Goal: Task Accomplishment & Management: Complete application form

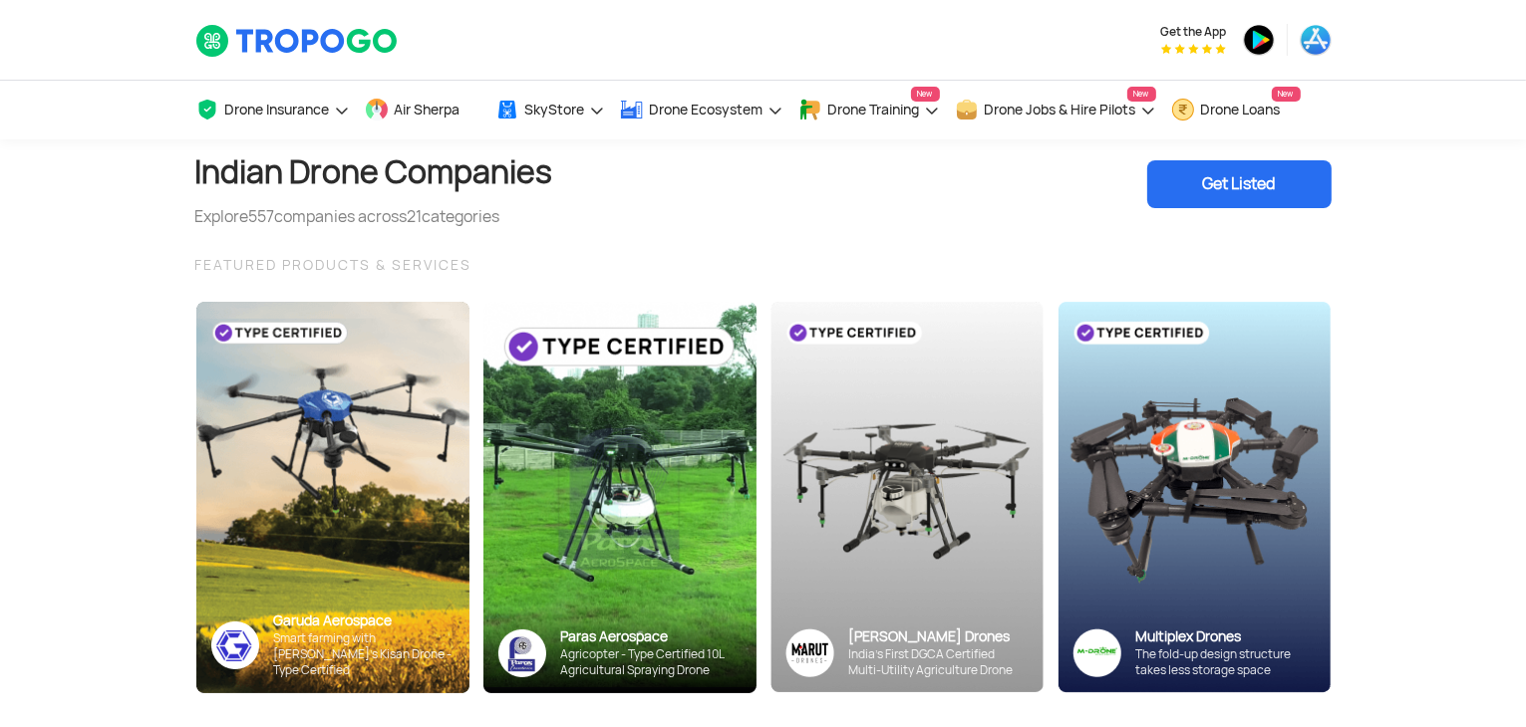
click at [1251, 172] on div "Get Listed" at bounding box center [1239, 184] width 184 height 48
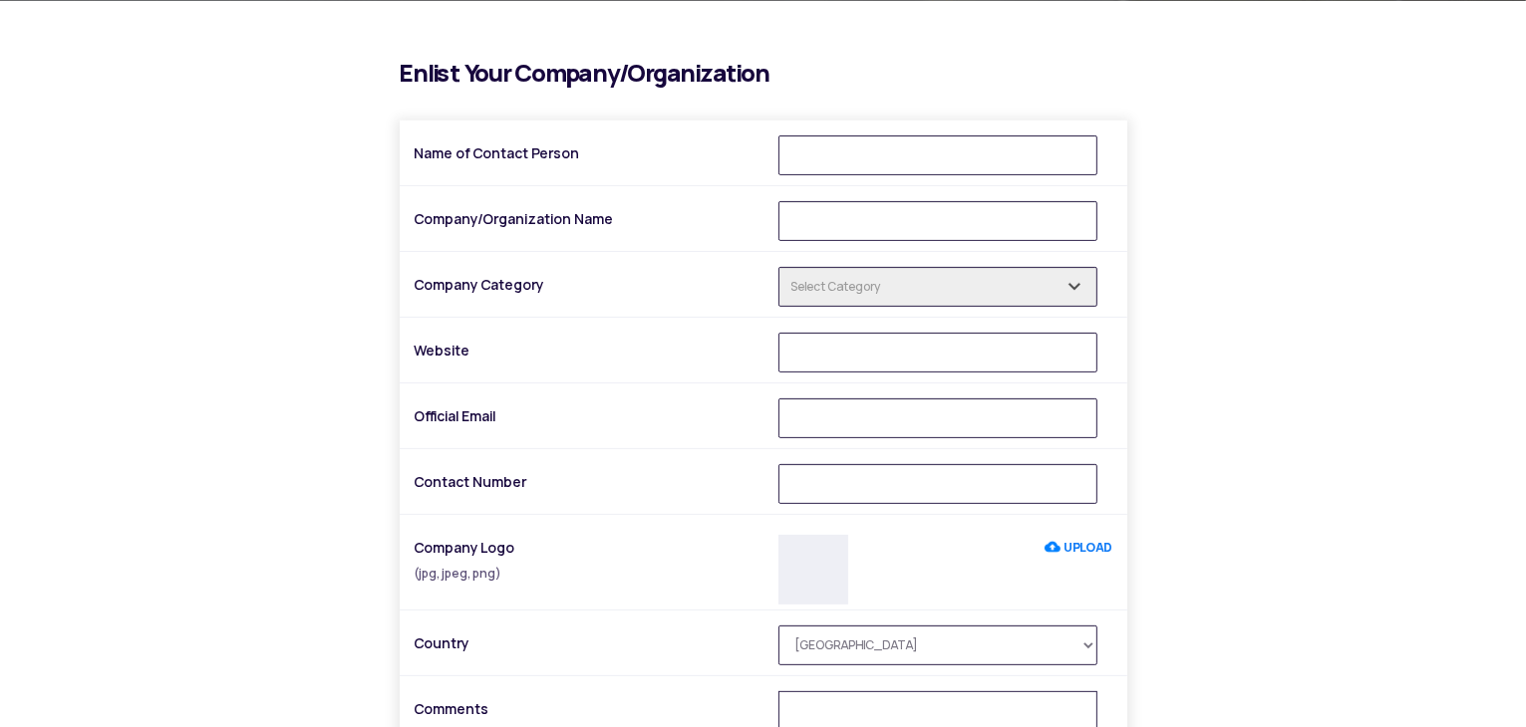
scroll to position [498, 0]
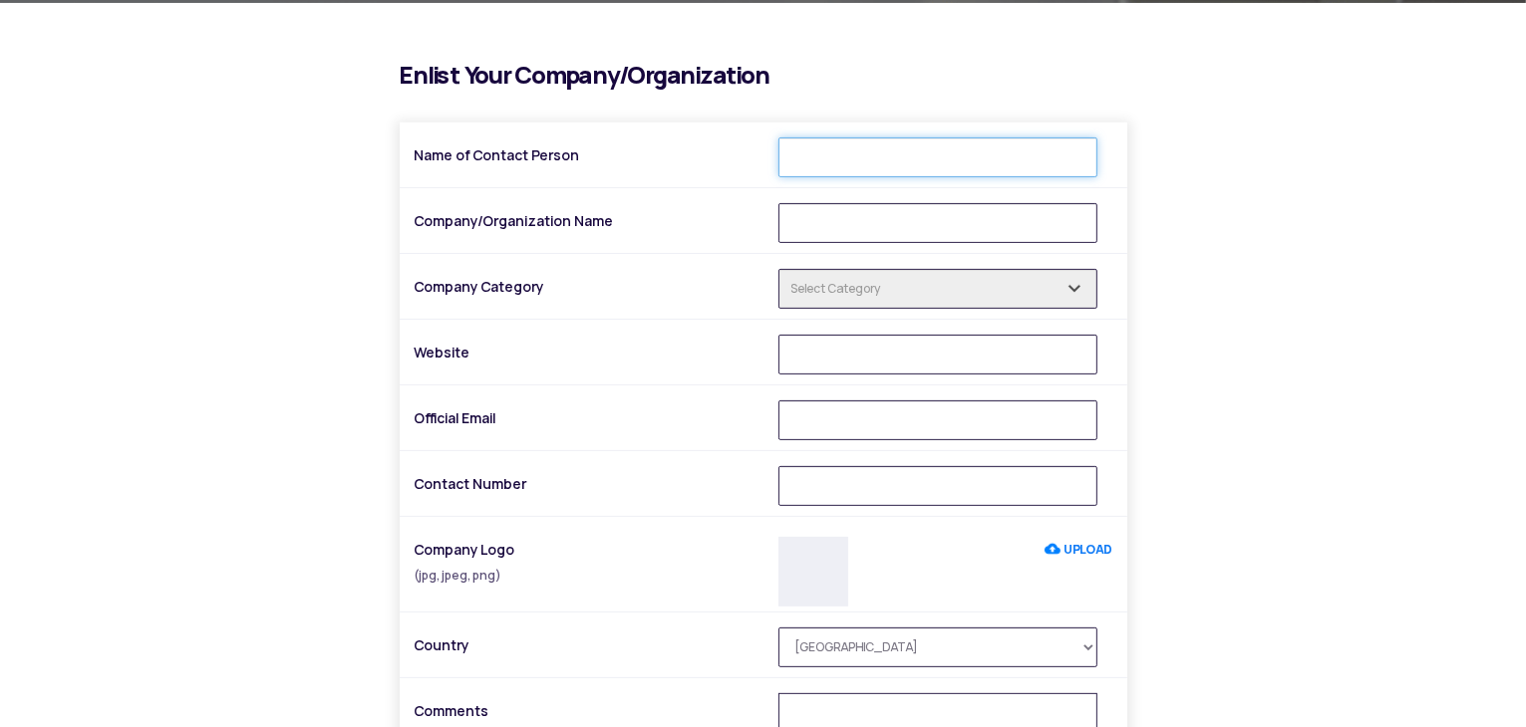
click at [893, 164] on input "Name of Contact Person" at bounding box center [937, 158] width 319 height 40
click at [816, 214] on input "Company/Organization Name" at bounding box center [937, 223] width 319 height 40
type input "UAV Marketplace"
click at [854, 292] on input "text" at bounding box center [937, 289] width 319 height 40
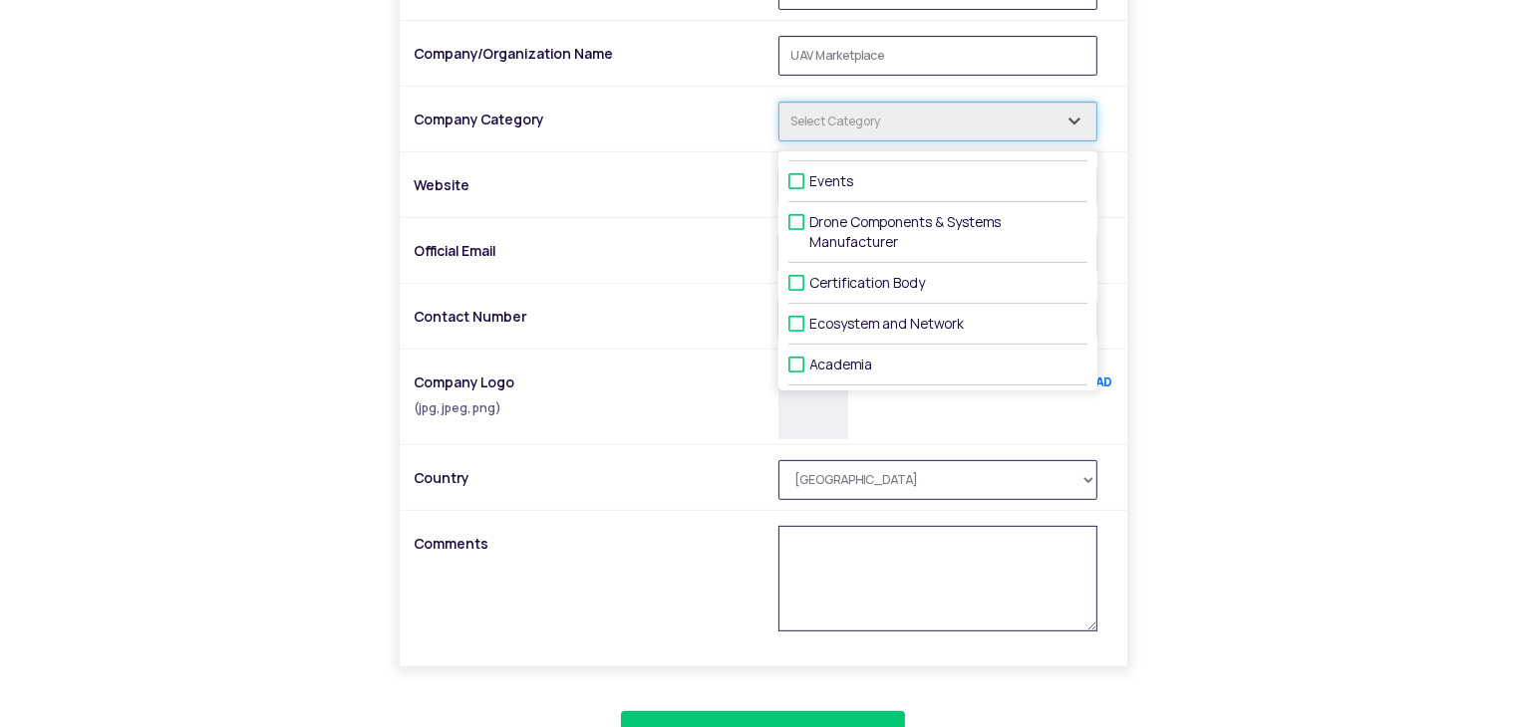
scroll to position [664, 0]
click at [1224, 446] on div "i Enlist Your Company/Organization Name of Contact Person Company/Organization …" at bounding box center [763, 345] width 1166 height 896
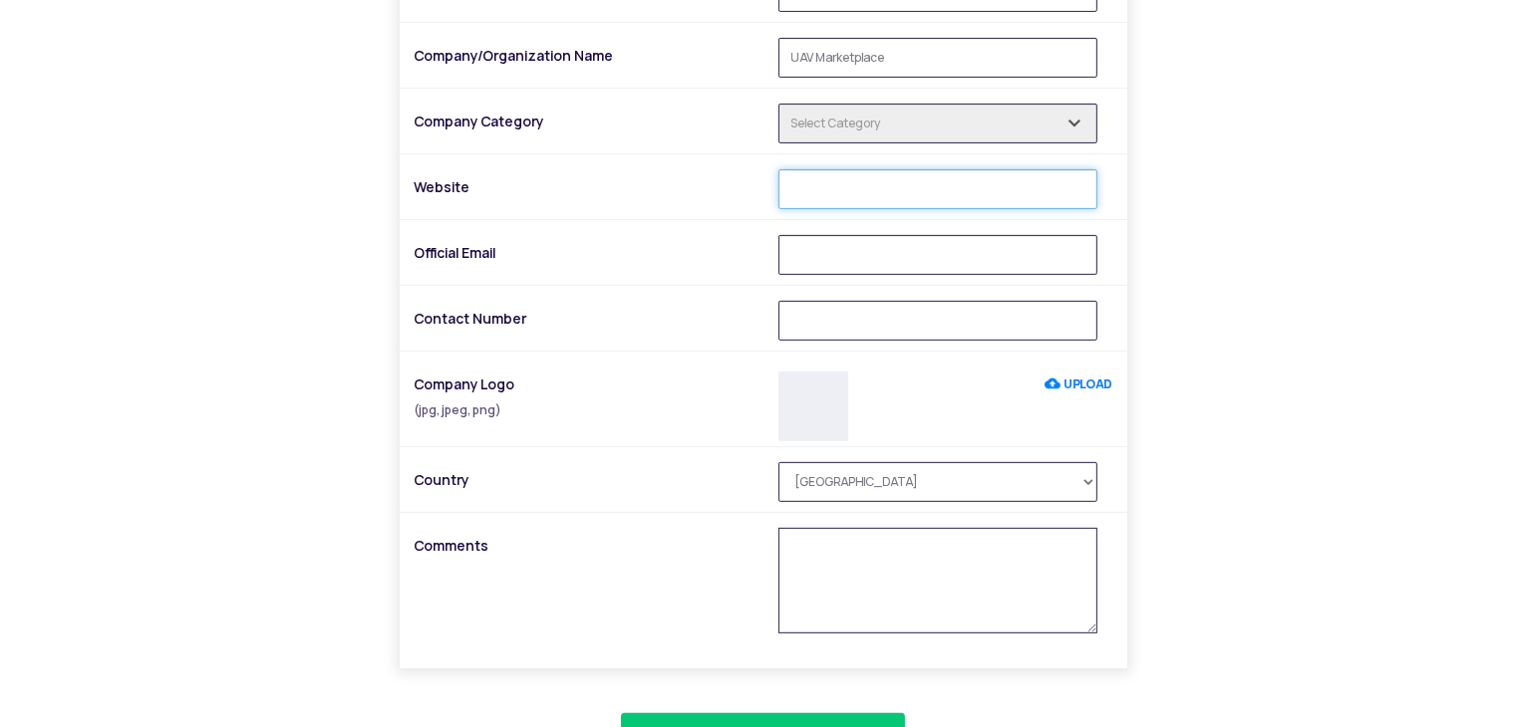
click at [882, 195] on input "Website" at bounding box center [937, 189] width 319 height 40
paste input "First Floor Shree Ganesh Supershopee Building Near Marimata Mandir, Bajar Petha…"
type input "First Floor Shree Ganesh Supershopee Building Near Marimata Mandir, Bajar Petha…"
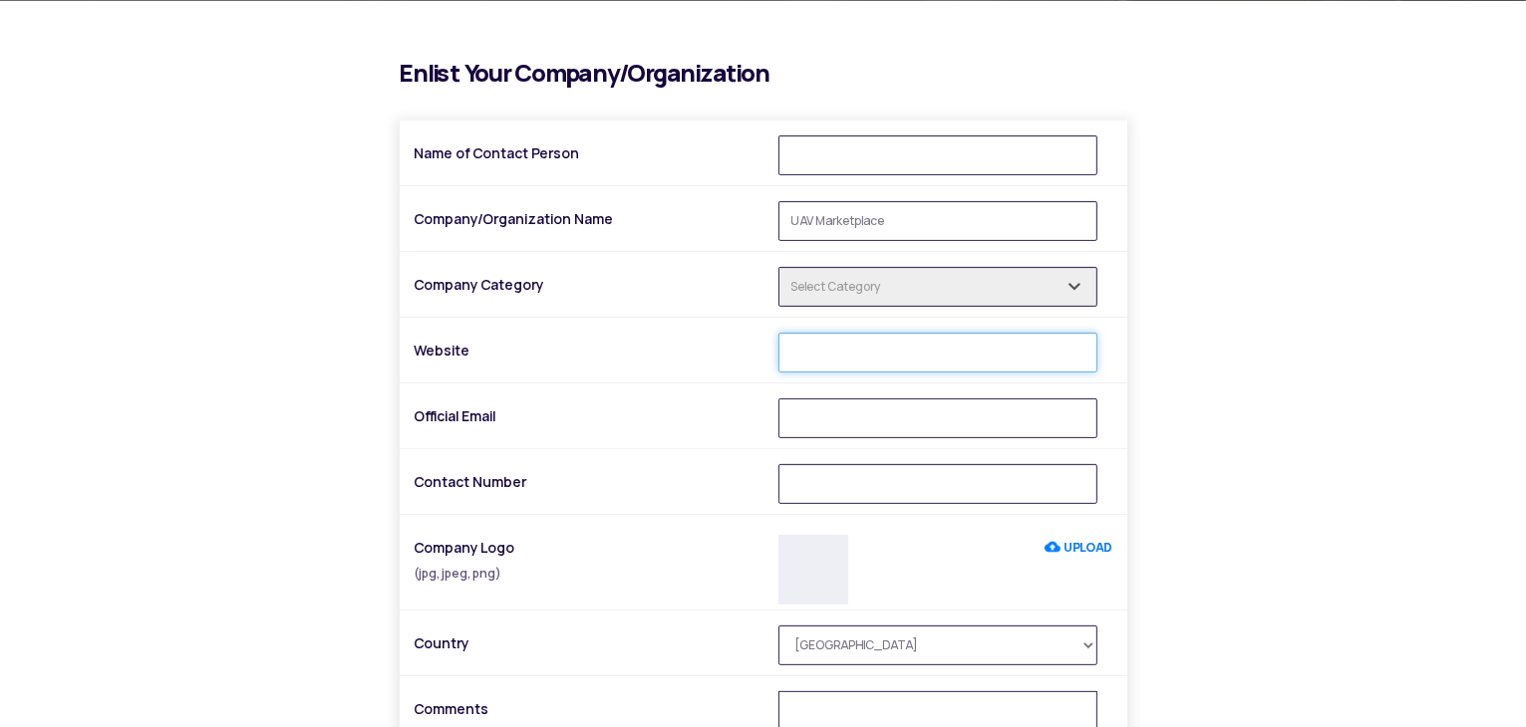
scroll to position [498, 0]
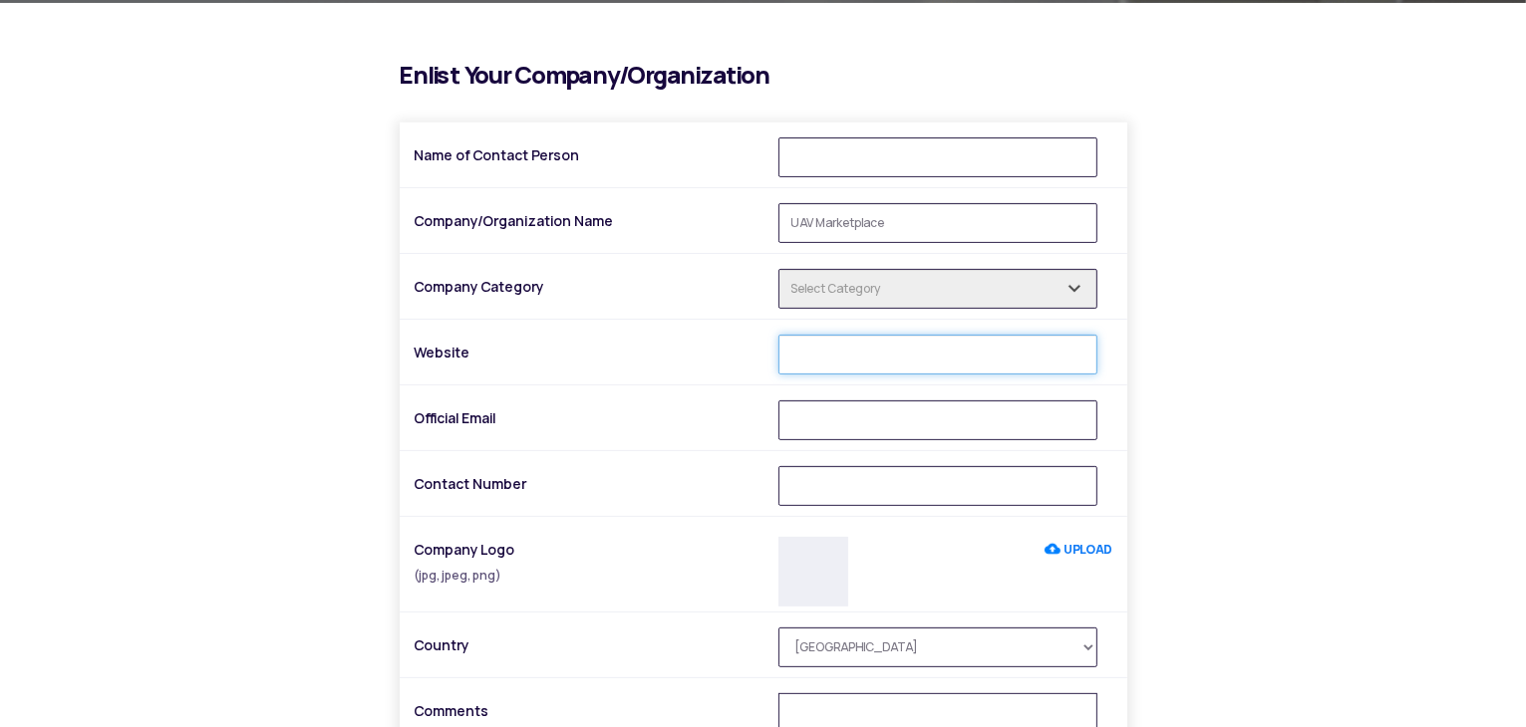
click at [814, 359] on input "Website" at bounding box center [937, 355] width 319 height 40
paste input "https://www.uavmarketplace.in/"
type input "https://www.uavmarketplace.in/"
click at [814, 415] on input "Official Email" at bounding box center [937, 421] width 319 height 40
type input "uavmarketplace@gmail.com"
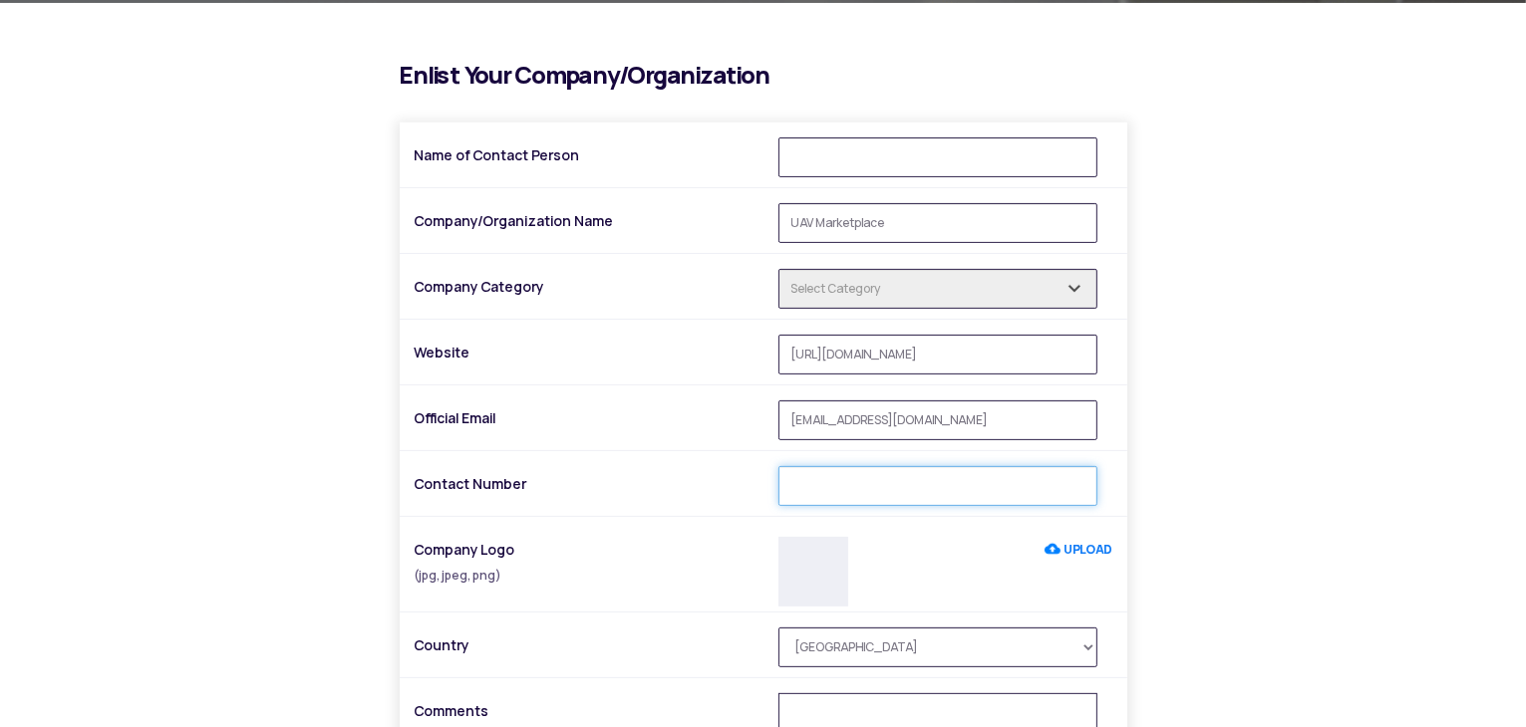
click at [817, 488] on input "Contact Number" at bounding box center [937, 486] width 319 height 40
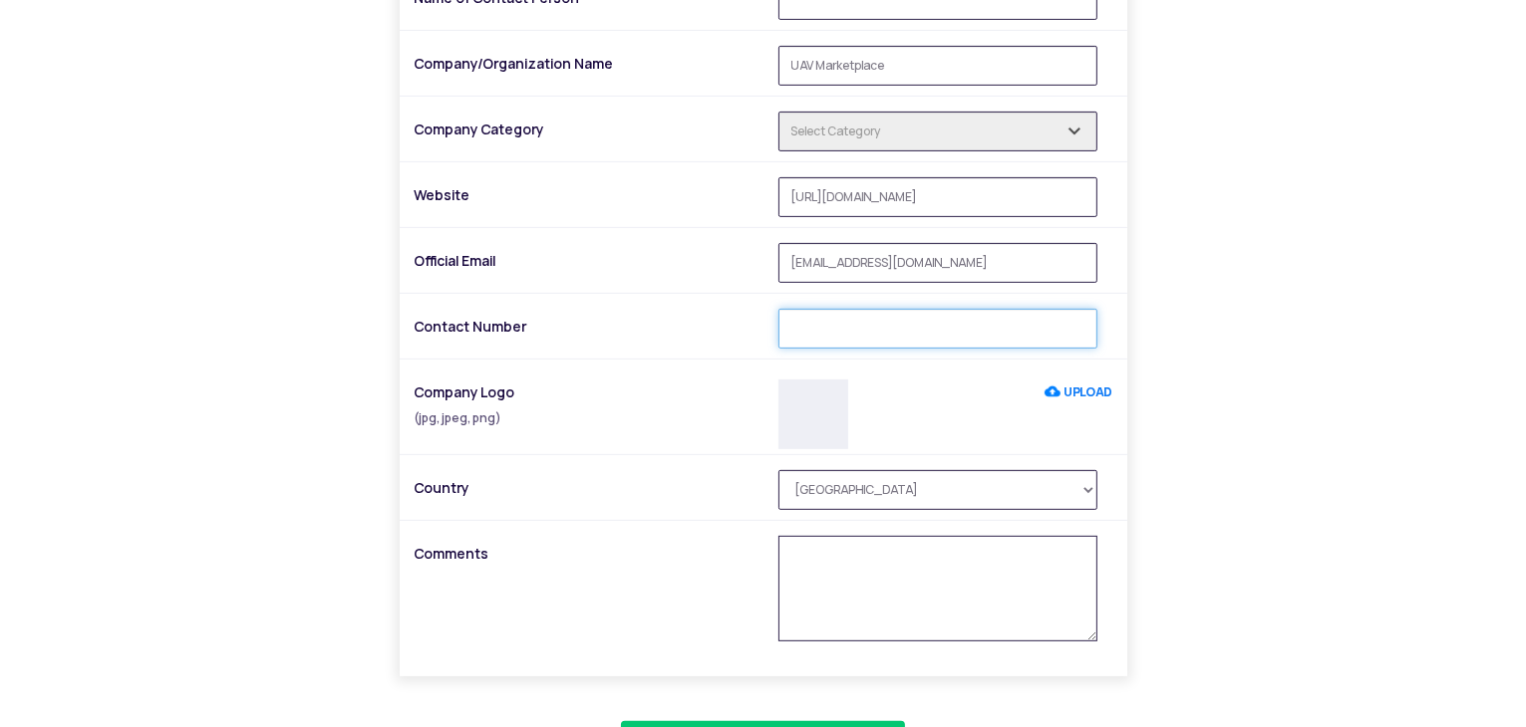
scroll to position [664, 0]
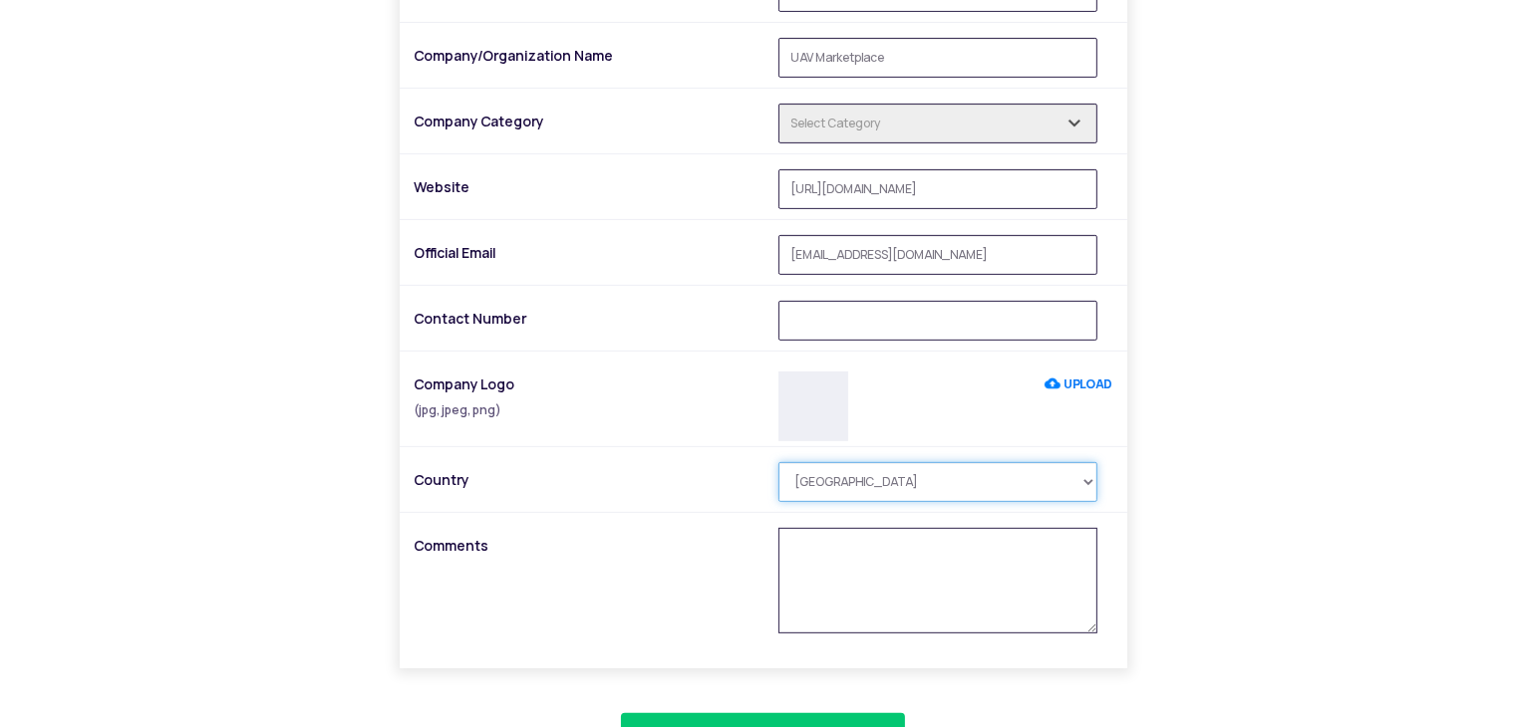
click at [853, 478] on select "Afghanistan Åland Islands Albania Algeria American Samoa AndorrA Angola Anguill…" at bounding box center [937, 482] width 319 height 40
click at [839, 587] on textarea at bounding box center [937, 581] width 319 height 106
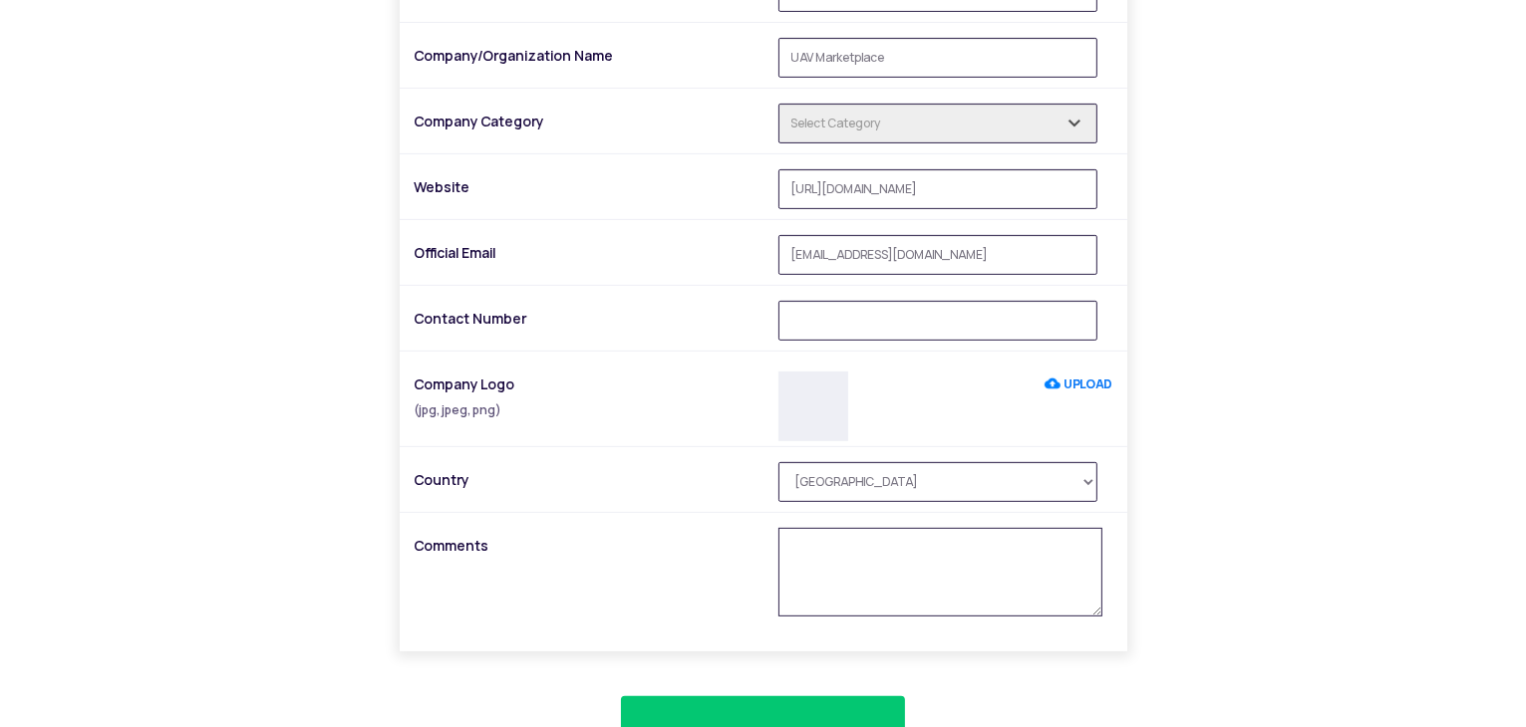
drag, startPoint x: 1094, startPoint y: 627, endPoint x: 1100, endPoint y: 611, distance: 17.0
click at [1100, 611] on textarea at bounding box center [940, 572] width 324 height 89
click at [1260, 564] on div "i Enlist Your Company/Organization Name of Contact Person Company/Organization …" at bounding box center [763, 336] width 1166 height 879
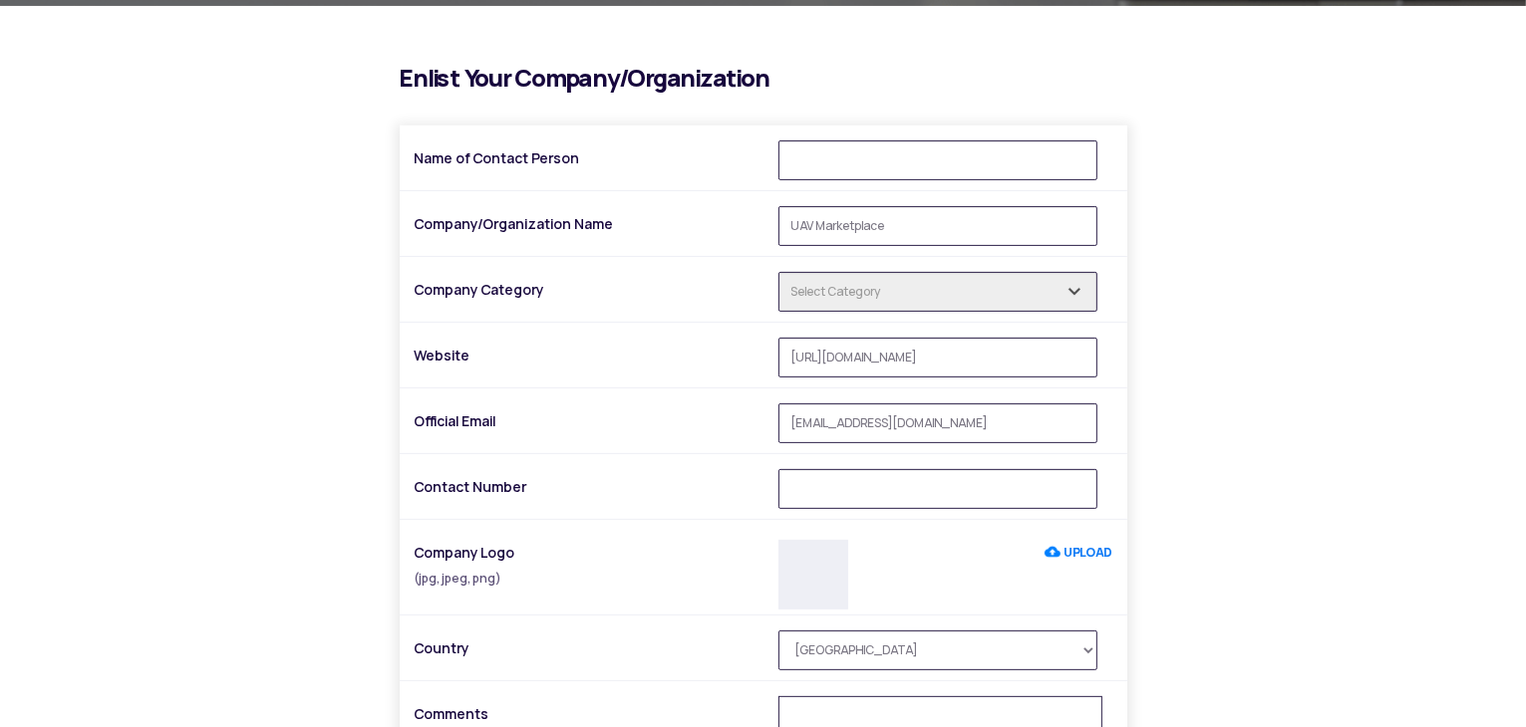
scroll to position [498, 0]
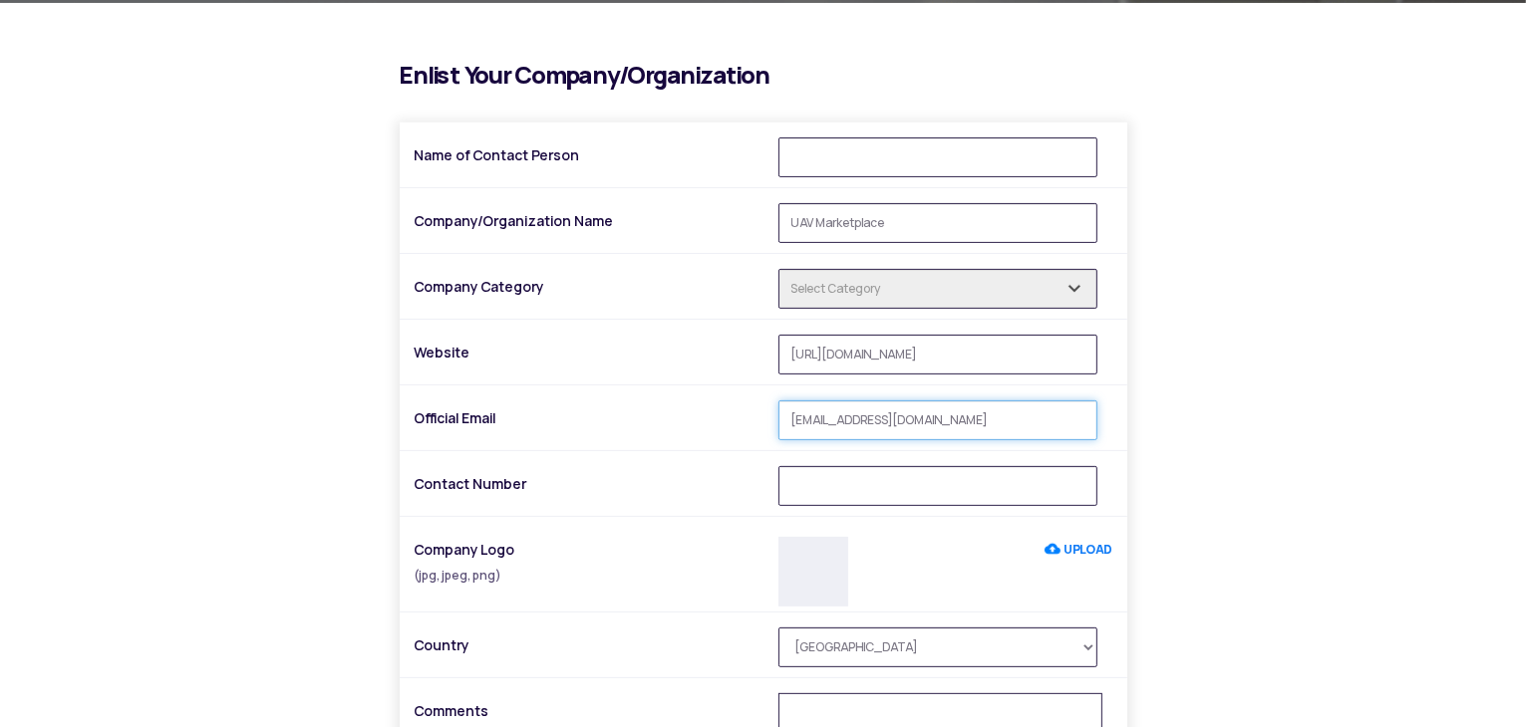
click at [1083, 424] on input "uavmarketplace@gmail.com" at bounding box center [937, 421] width 319 height 40
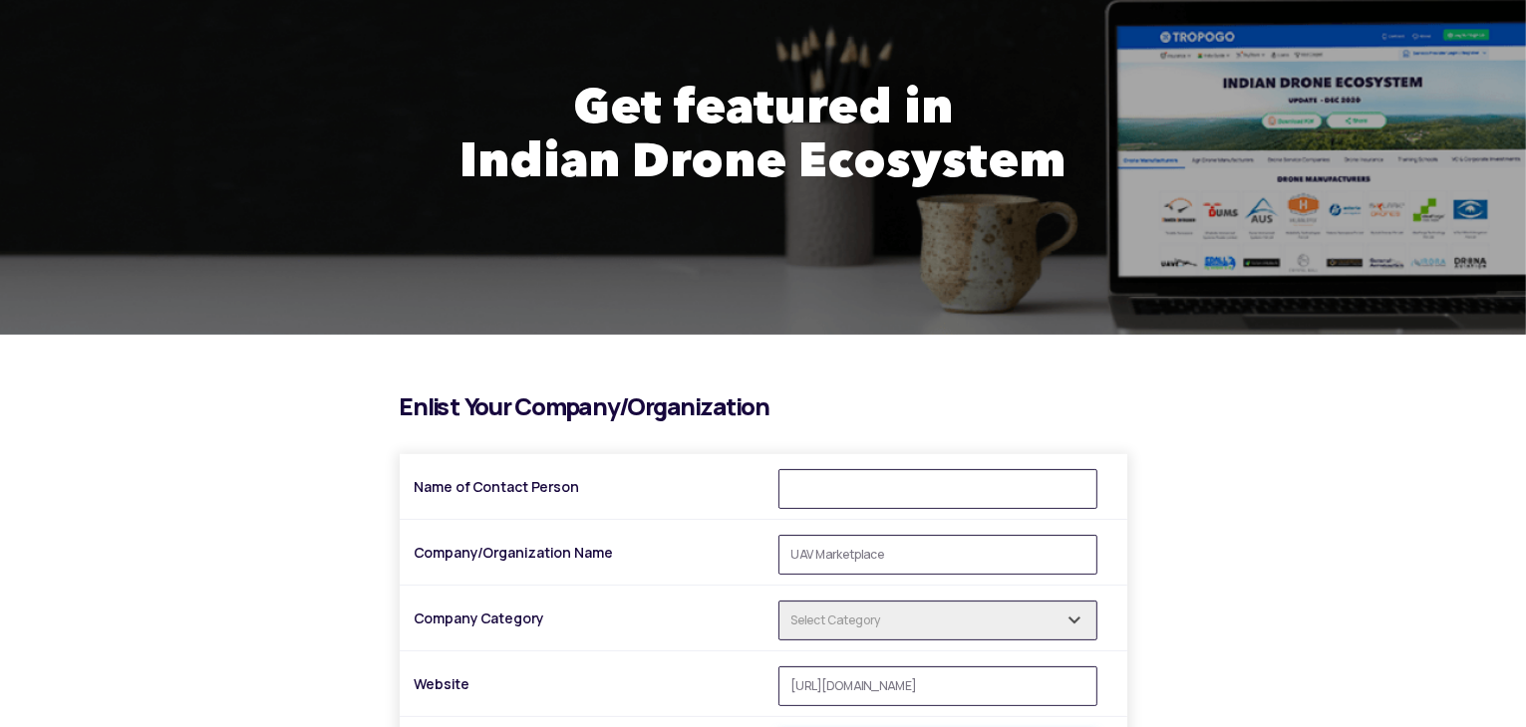
scroll to position [165, 0]
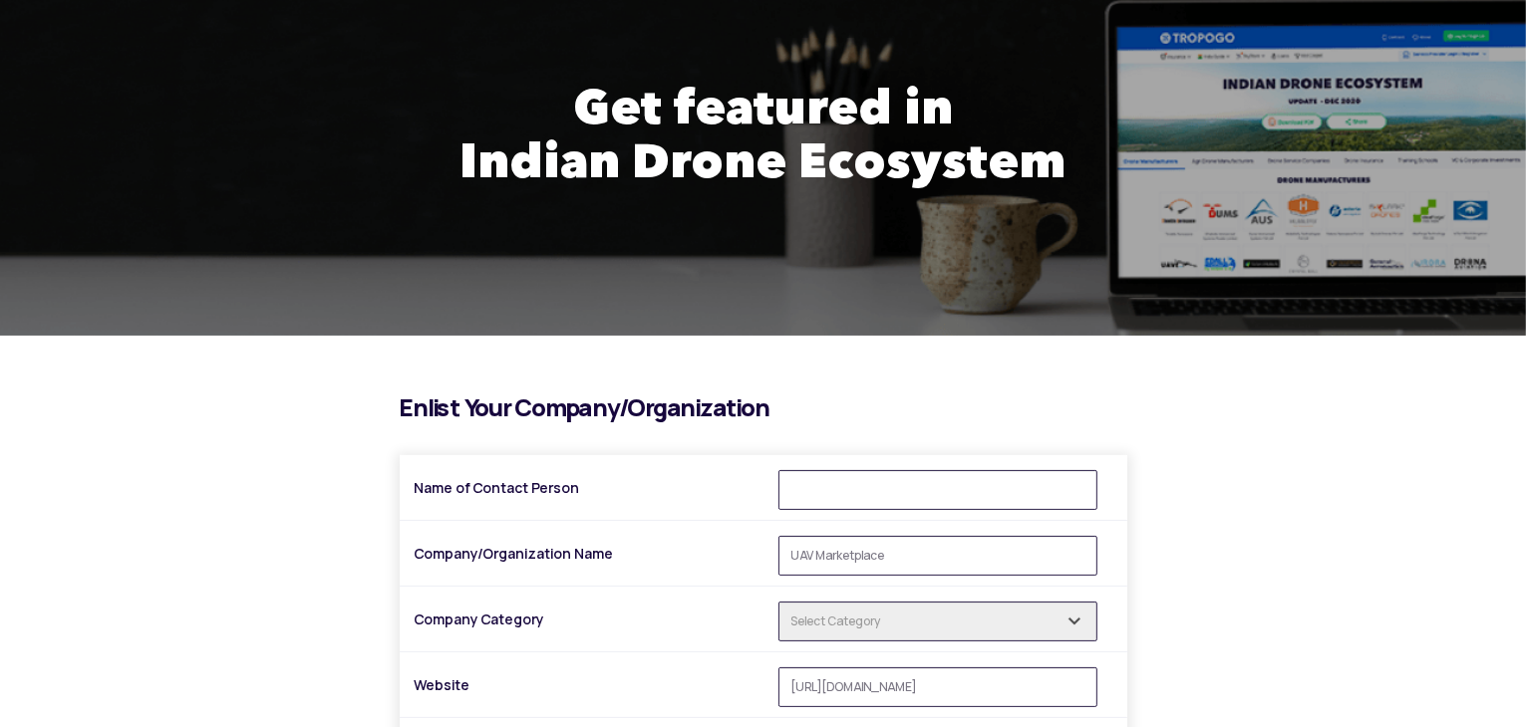
drag, startPoint x: 881, startPoint y: 384, endPoint x: 884, endPoint y: 365, distance: 19.2
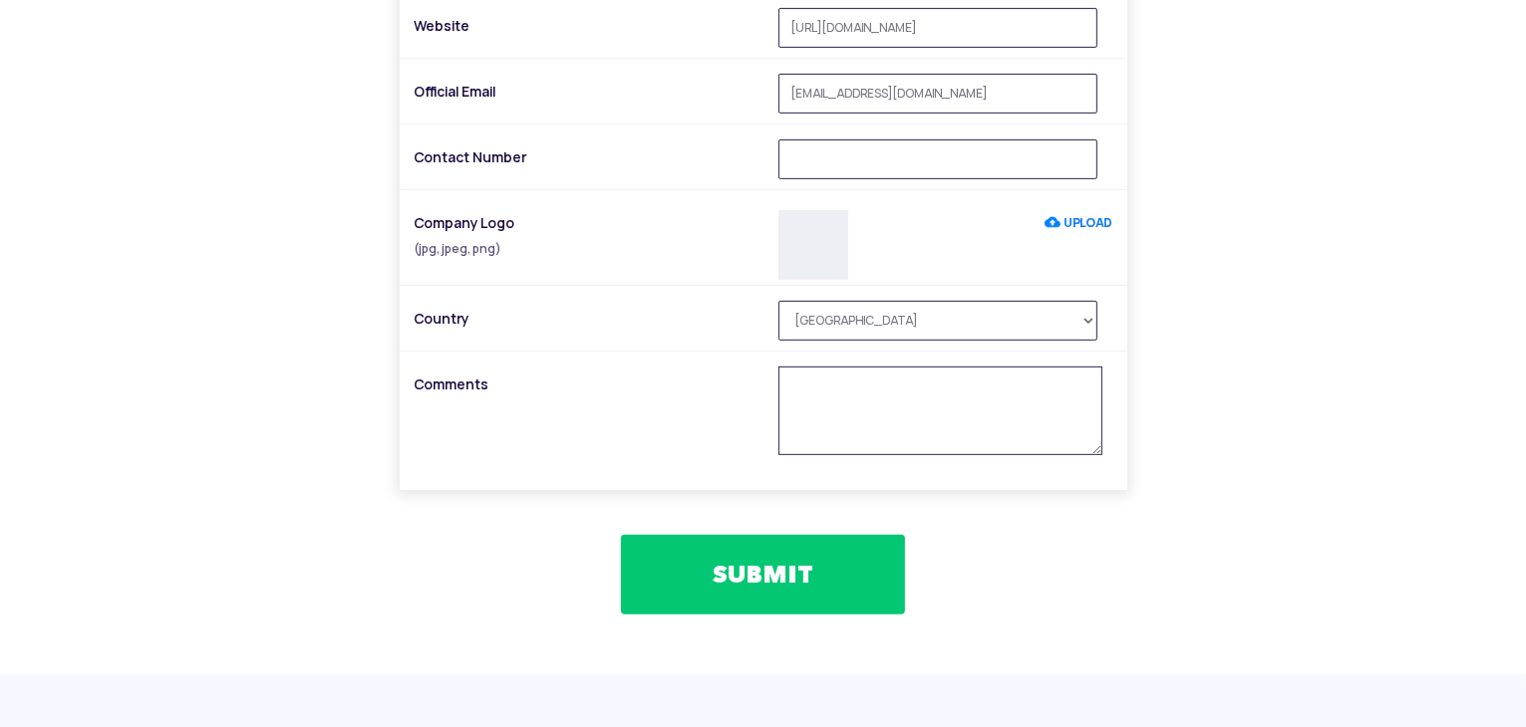
scroll to position [830, 0]
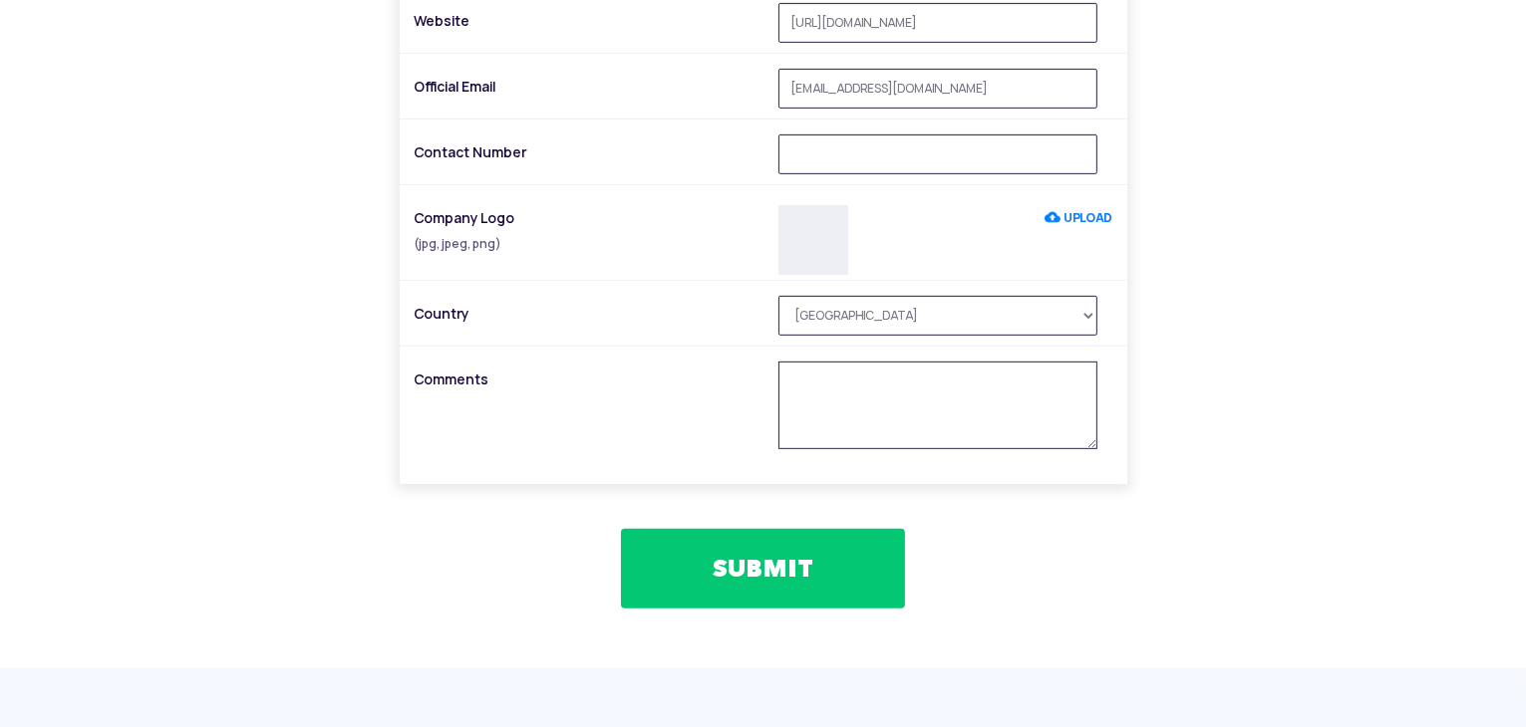
click at [1093, 442] on textarea at bounding box center [937, 406] width 319 height 88
click at [1223, 422] on div "i Enlist Your Company/Organization Name of Contact Person Company/Organization …" at bounding box center [763, 170] width 1166 height 878
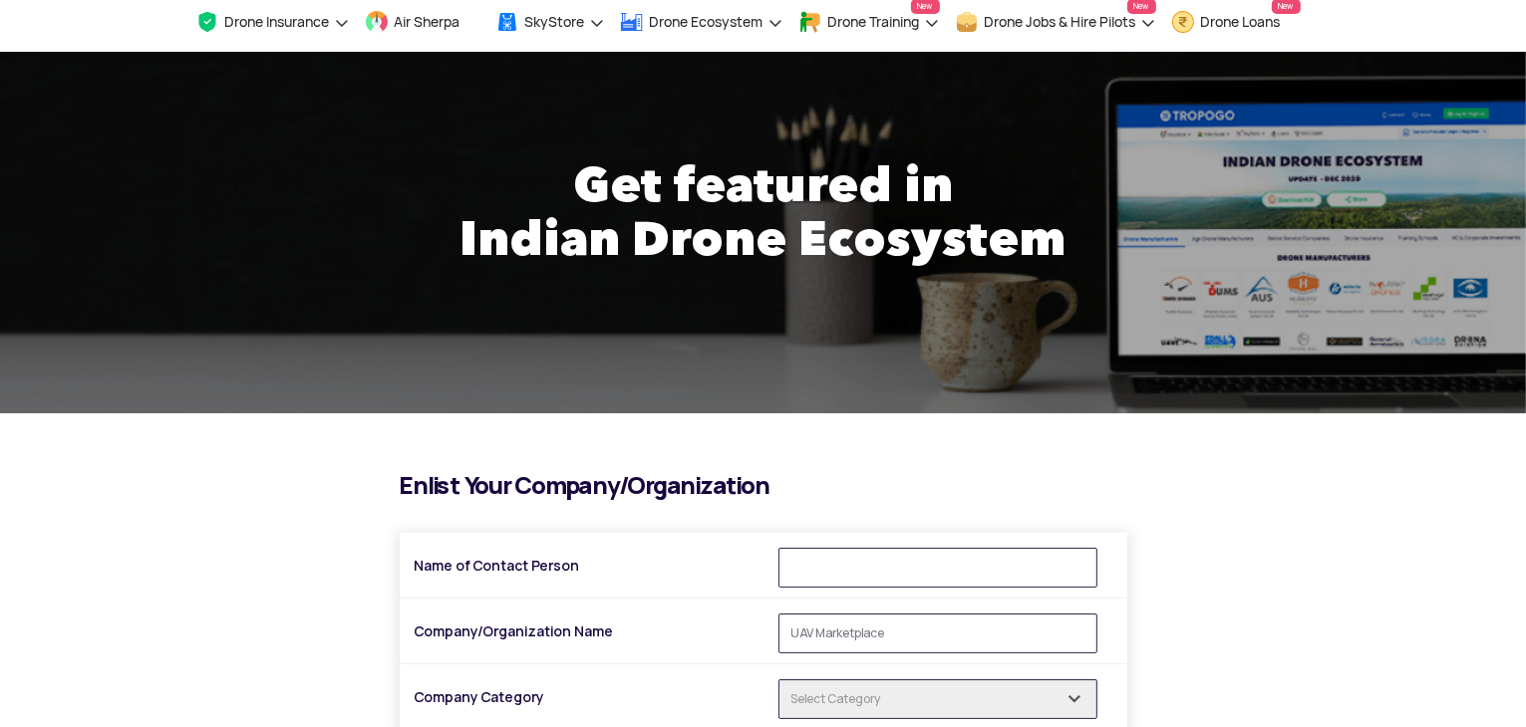
scroll to position [0, 0]
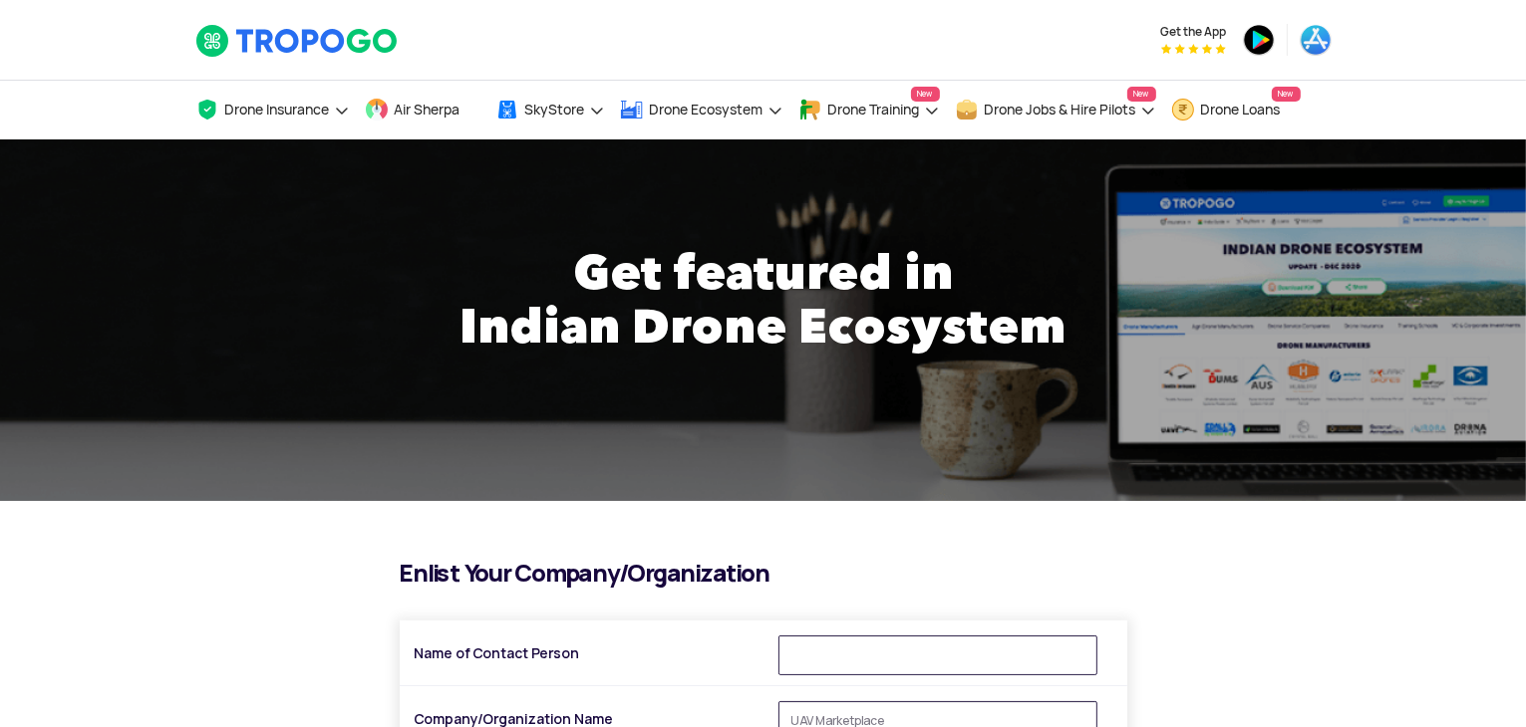
drag, startPoint x: 81, startPoint y: 73, endPoint x: 171, endPoint y: 49, distance: 93.8
click at [82, 73] on div "Get the App" at bounding box center [763, 40] width 1526 height 80
click at [303, 42] on img at bounding box center [297, 41] width 204 height 34
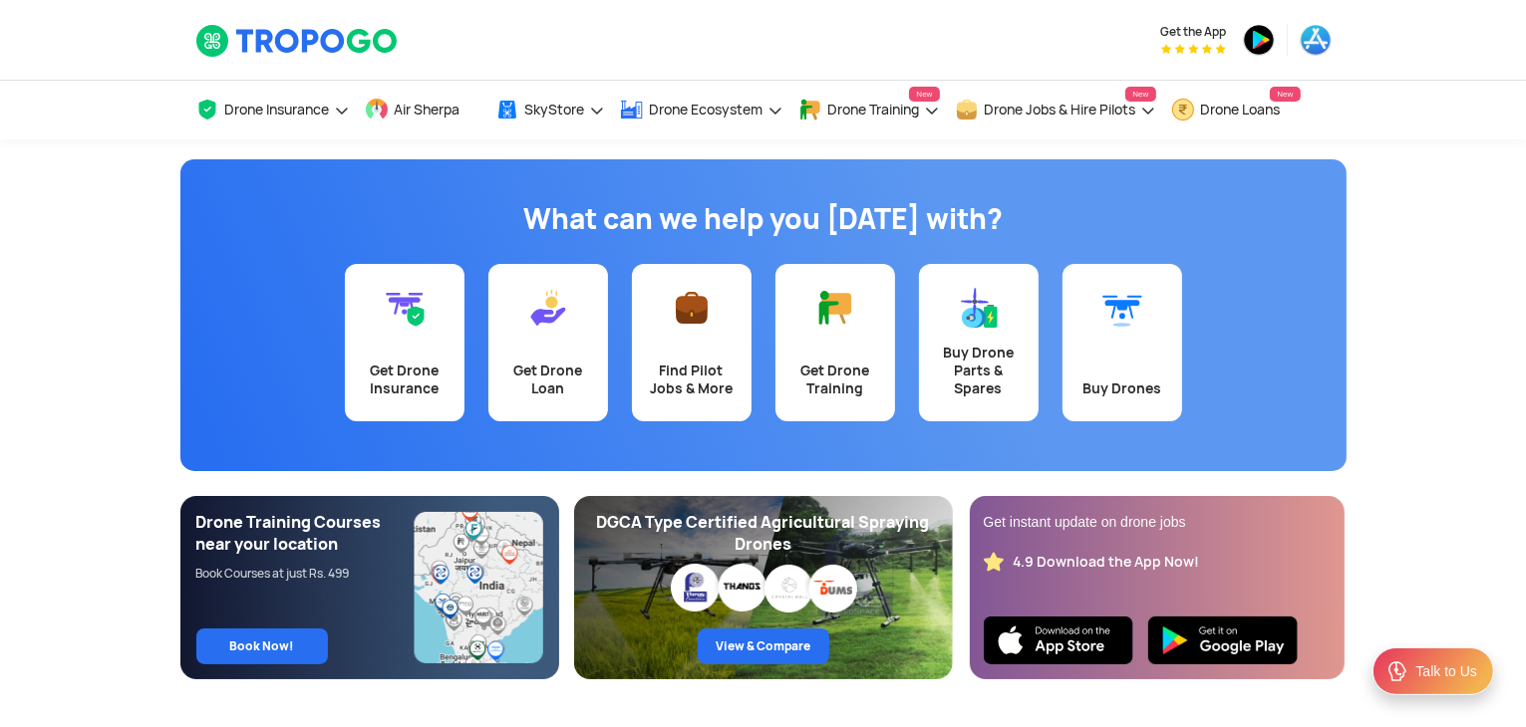
click at [54, 123] on div "Drone Insurance Get Drone Insurance Get Third Party, Comprehensive, Payload Cov…" at bounding box center [763, 110] width 1526 height 60
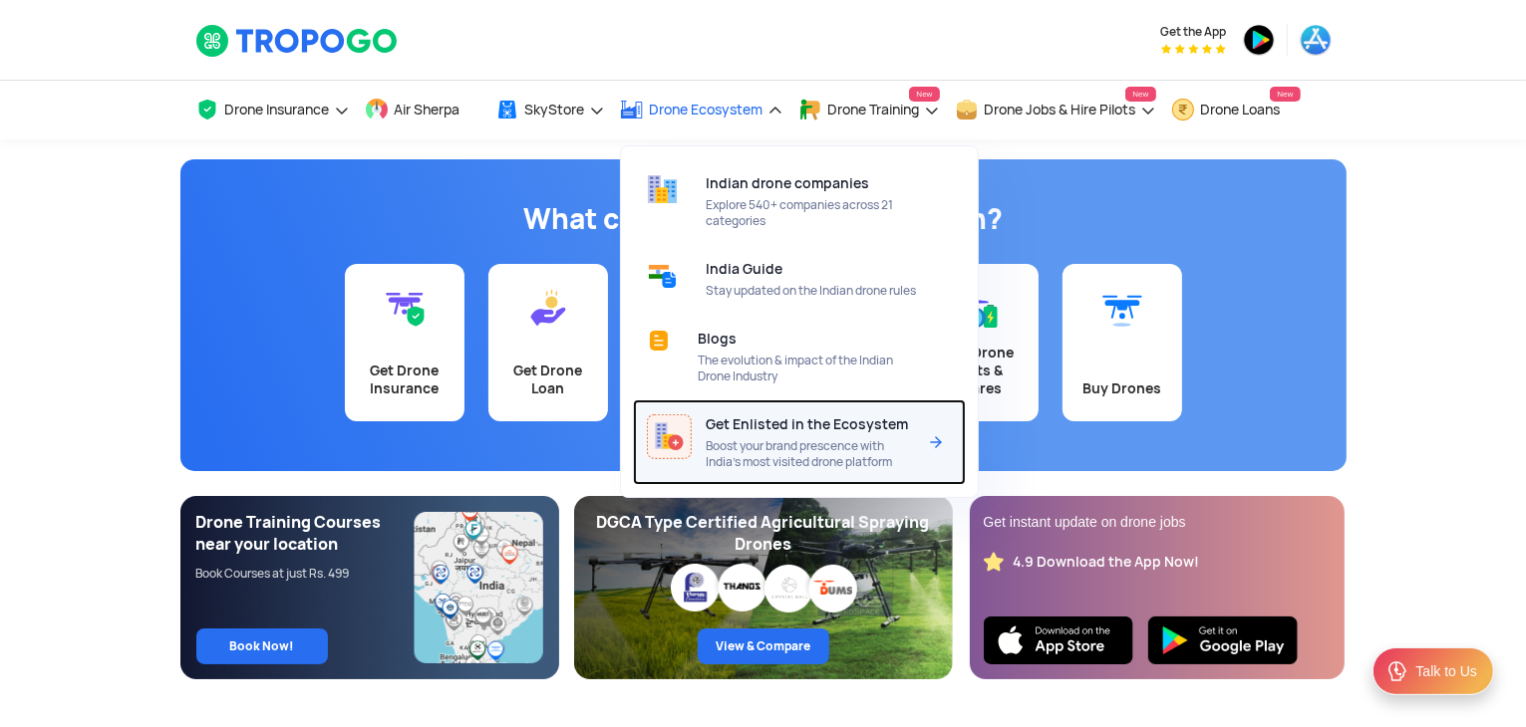
click at [743, 453] on span "Boost your brand prescence with India’s most visited drone platform" at bounding box center [810, 454] width 210 height 32
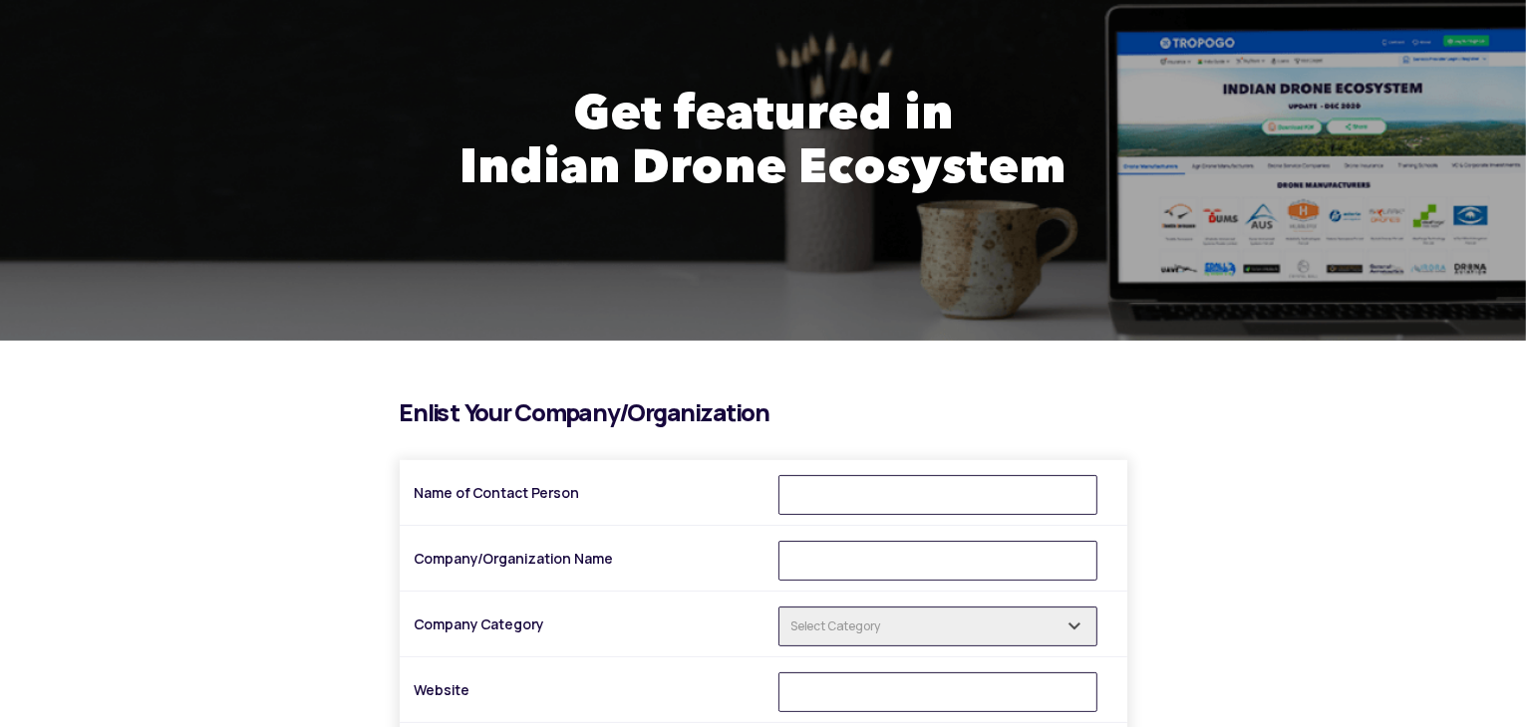
scroll to position [165, 0]
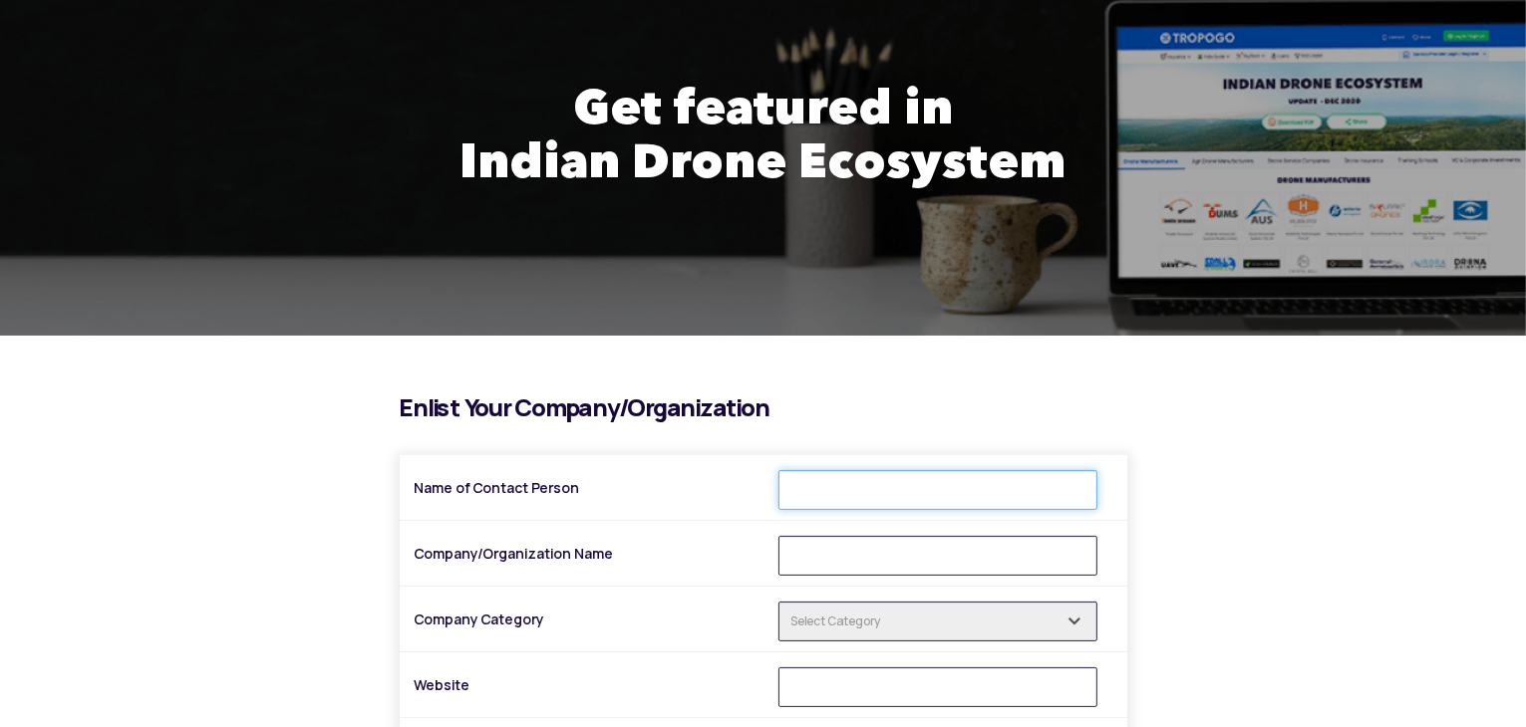
click at [826, 485] on input "Name of Contact Person" at bounding box center [937, 490] width 319 height 40
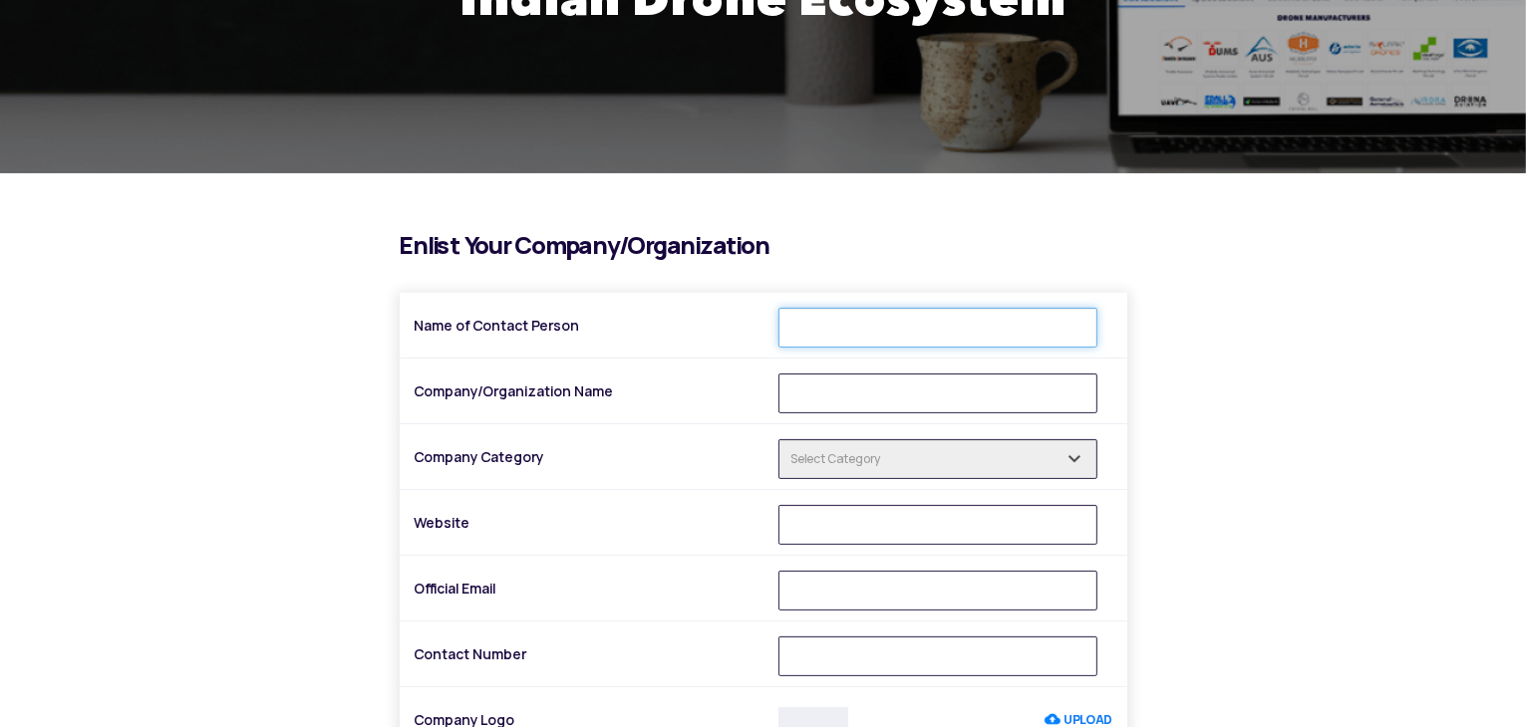
scroll to position [332, 0]
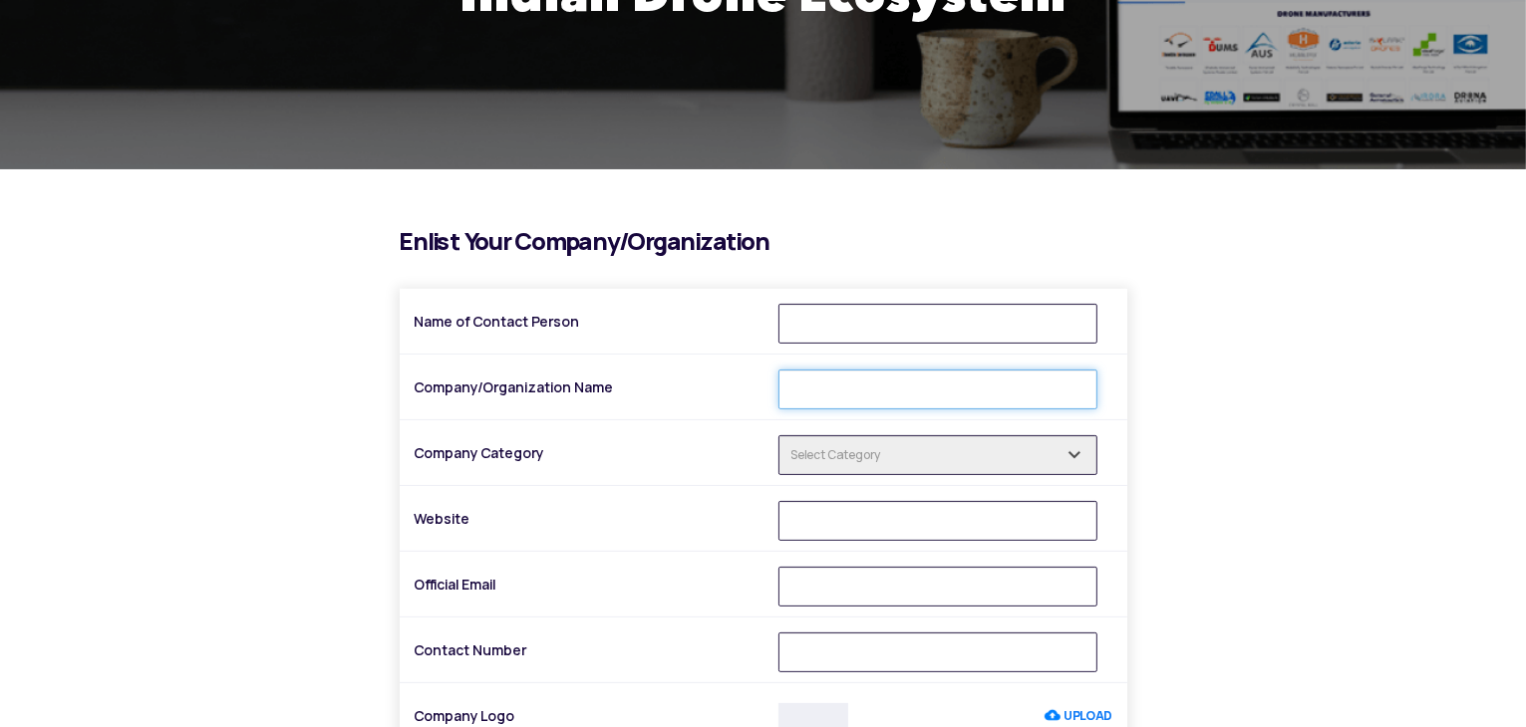
click at [823, 394] on input "Company/Organization Name" at bounding box center [937, 390] width 319 height 40
type input "UAV Marketplace"
click at [861, 453] on input "text" at bounding box center [937, 455] width 319 height 40
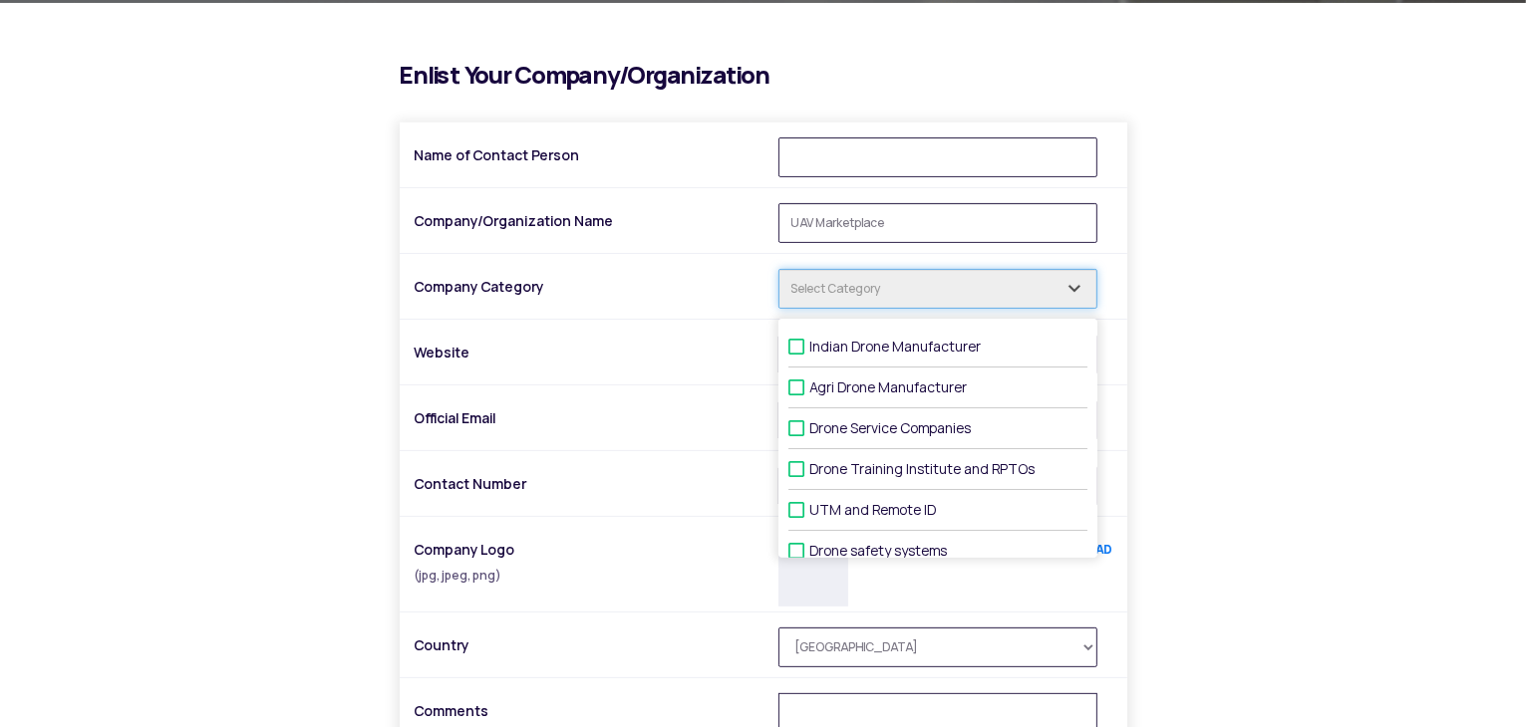
scroll to position [0, 0]
click at [792, 423] on span at bounding box center [796, 419] width 16 height 16
click at [810, 424] on input "Drone Service Companies" at bounding box center [816, 430] width 13 height 13
checkbox input "true"
type input "1 selected"
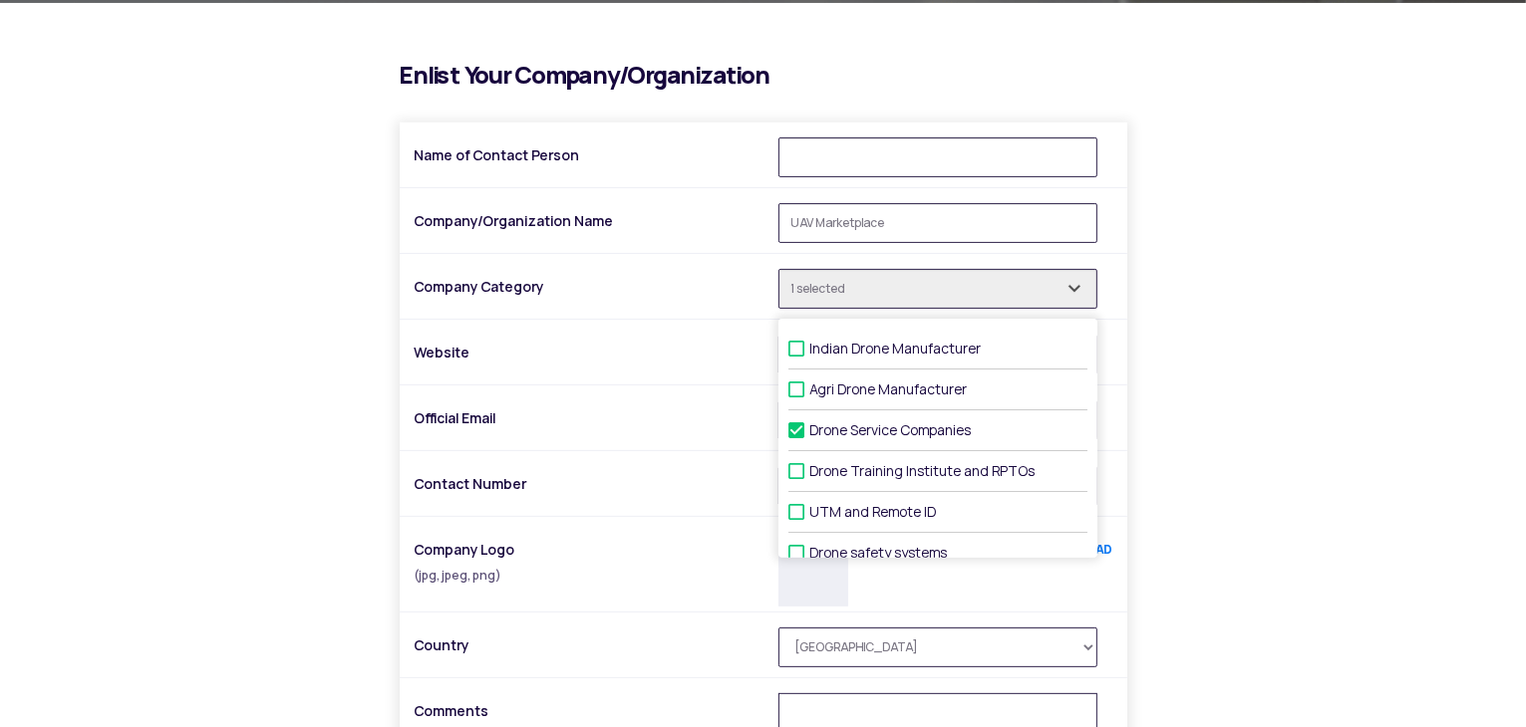
click at [1212, 360] on div "i Enlist Your Company/Organization Name of Contact Person Company/Organization …" at bounding box center [763, 511] width 1166 height 896
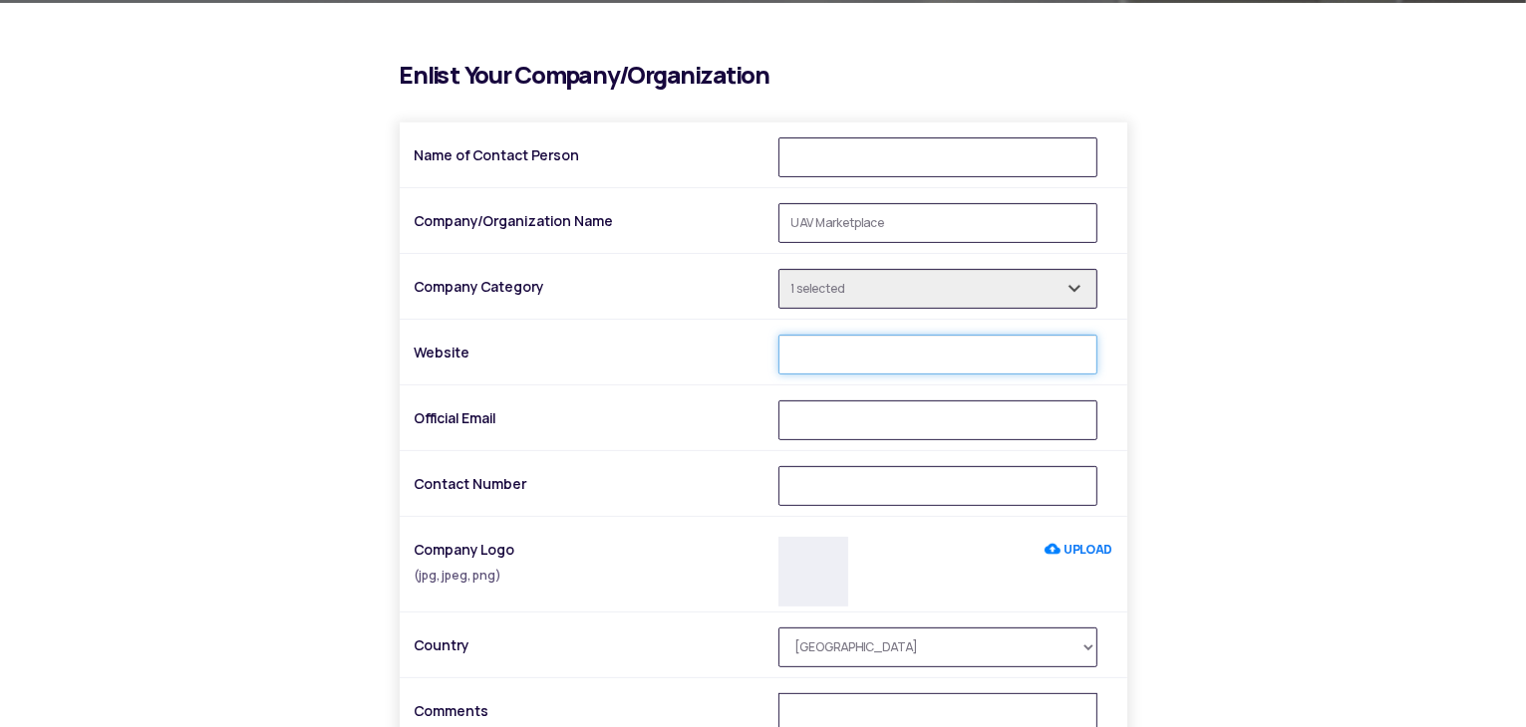
click at [826, 360] on input "Website" at bounding box center [937, 355] width 319 height 40
click at [828, 414] on input "Official Email" at bounding box center [937, 421] width 319 height 40
paste input "support@uavmarketplace.in"
type input "support@uavmarketplace.in"
click at [1220, 412] on div "i Enlist Your Company/Organization Name of Contact Person Company/Organization …" at bounding box center [763, 511] width 1166 height 896
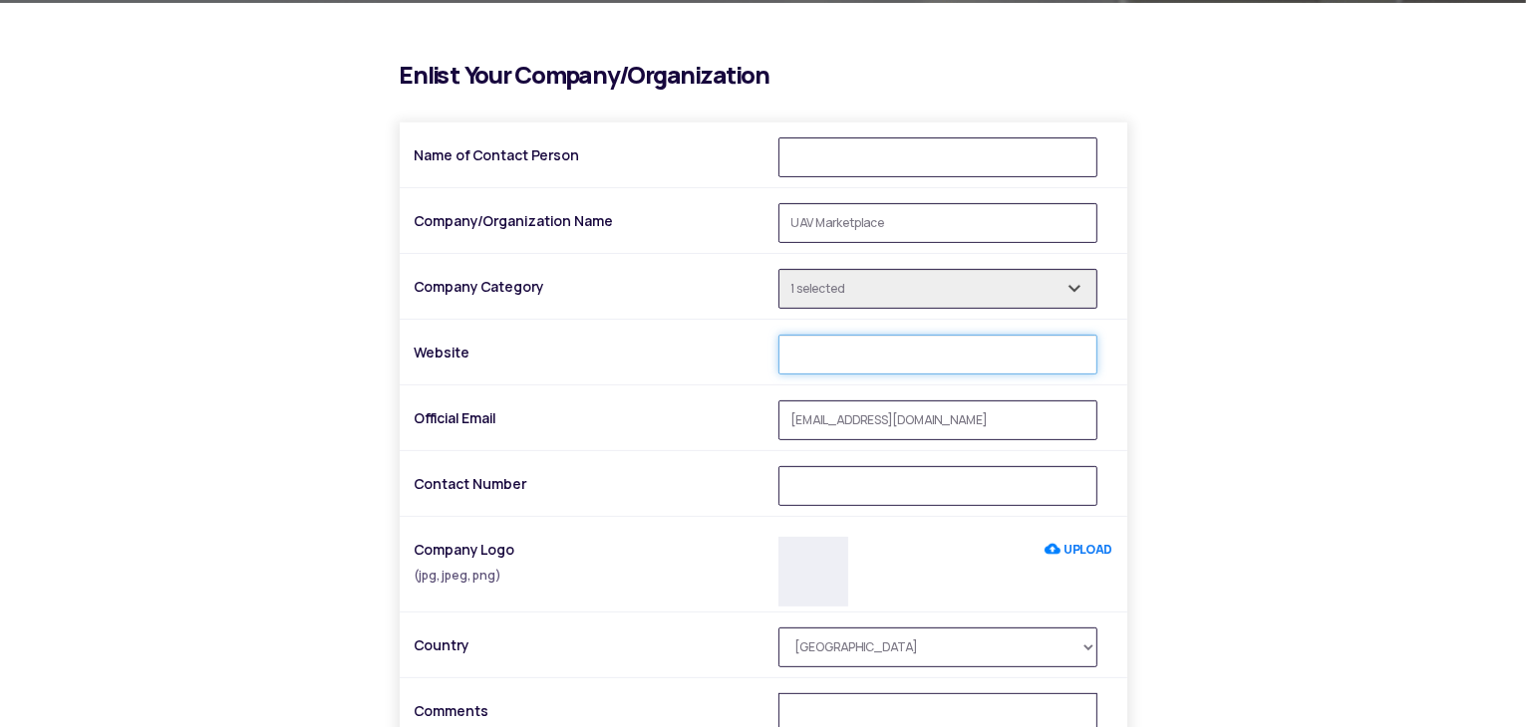
click at [792, 344] on input "Website" at bounding box center [937, 355] width 319 height 40
paste input "https://www.uavmarketplace.in/"
type input "https://www.uavmarketplace.in/"
click at [845, 145] on input "Name of Contact Person" at bounding box center [937, 158] width 319 height 40
type input "Rudra Patil"
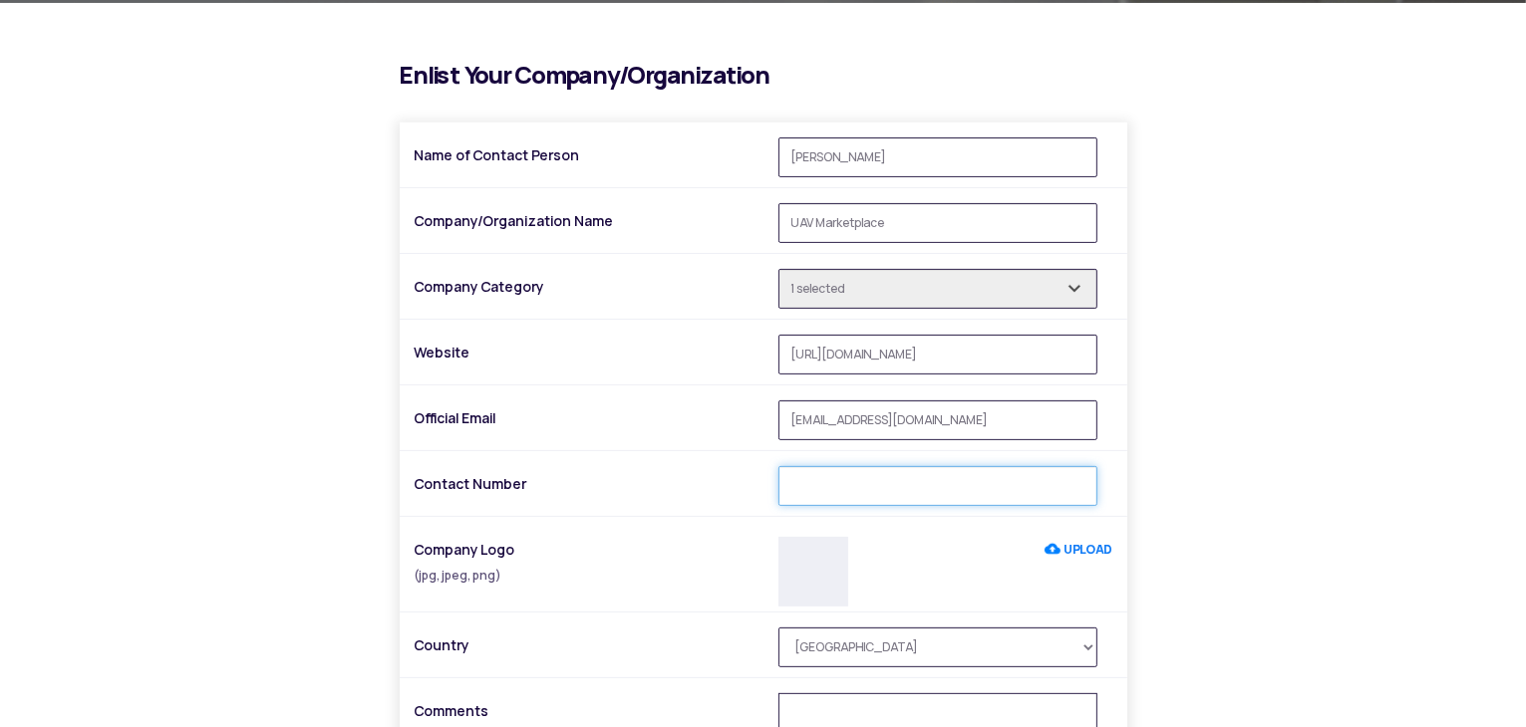
click at [859, 495] on input "Contact Number" at bounding box center [937, 486] width 319 height 40
click at [831, 478] on input "Contact Number" at bounding box center [937, 486] width 319 height 40
paste input "+91 99223 35565"
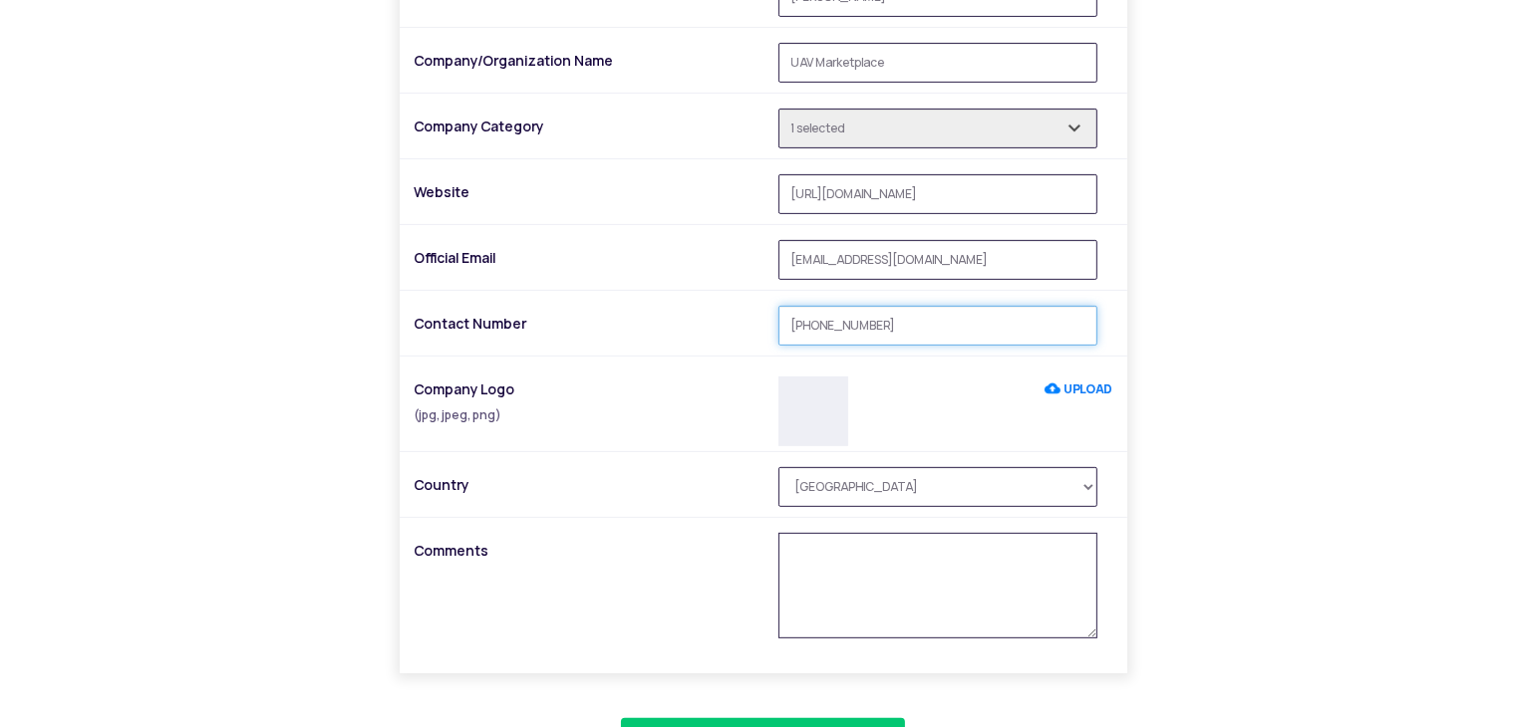
scroll to position [664, 0]
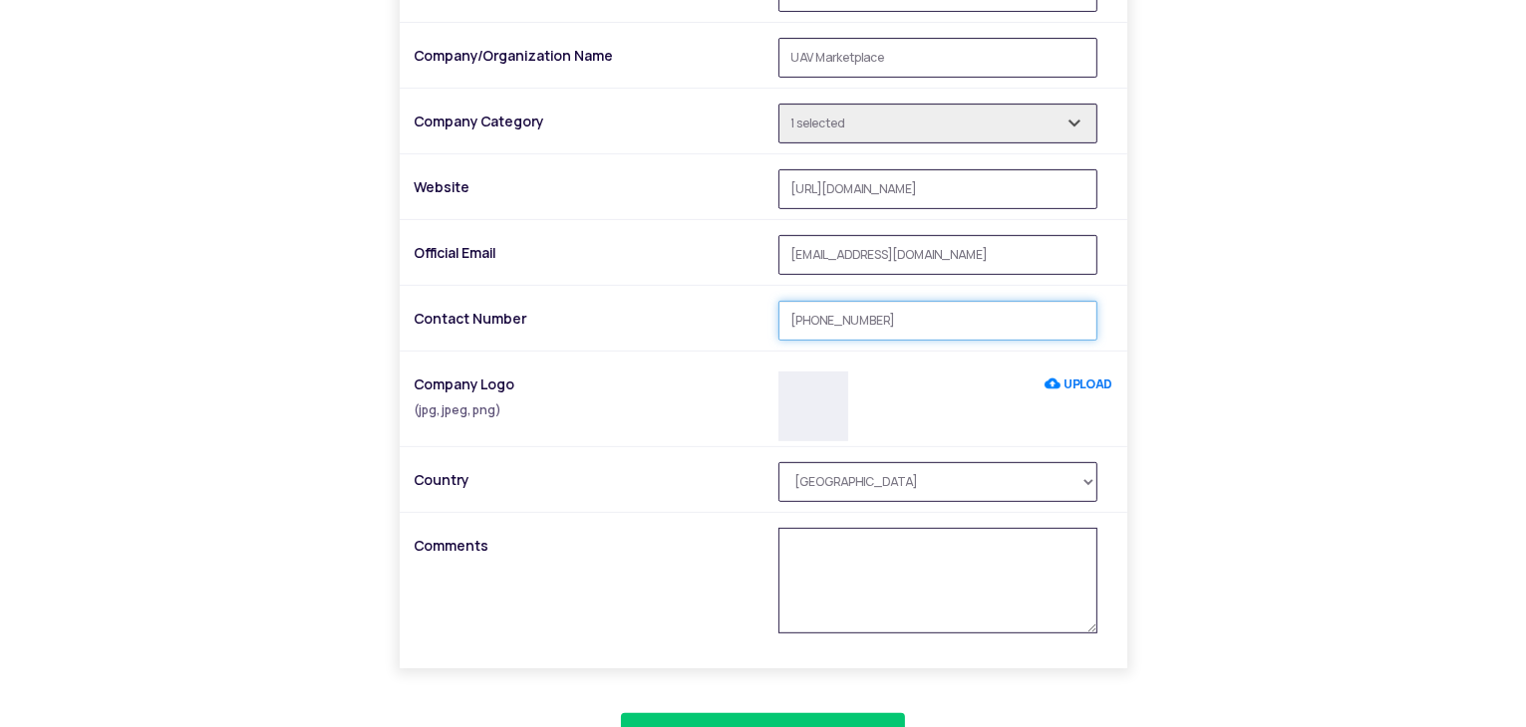
type input "+91 99223 35565"
click at [913, 473] on select "Afghanistan Åland Islands Albania Algeria American Samoa AndorrA Angola Anguill…" at bounding box center [937, 482] width 319 height 40
click at [877, 563] on textarea at bounding box center [937, 581] width 319 height 106
drag, startPoint x: 1187, startPoint y: 579, endPoint x: 1139, endPoint y: 613, distance: 58.6
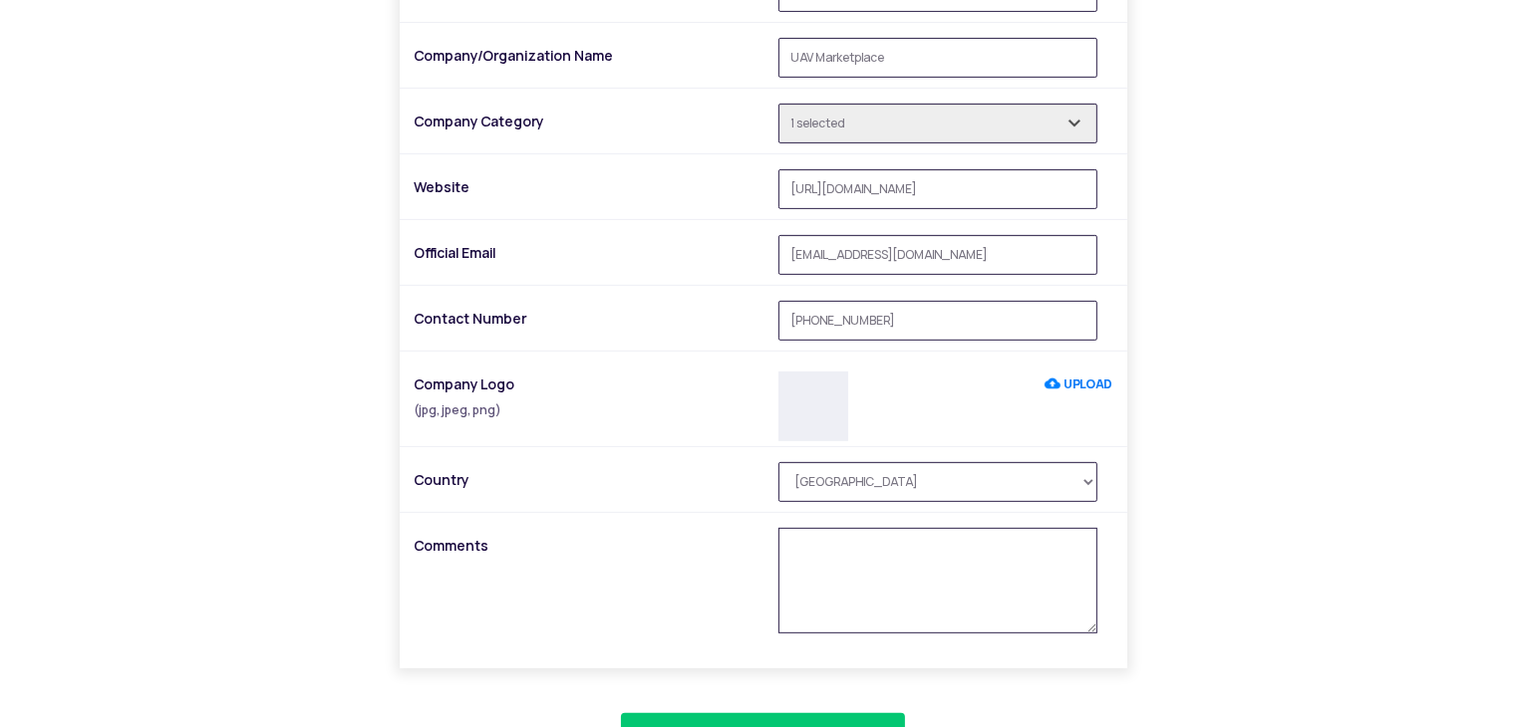
click at [1188, 579] on div "i Enlist Your Company/Organization Name of Contact Person Rudra Patil Company/O…" at bounding box center [763, 345] width 1166 height 896
click at [860, 553] on textarea at bounding box center [937, 581] width 319 height 106
paste textarea "Great post! The way drones are helping industries is amazing. Our team at [Your…"
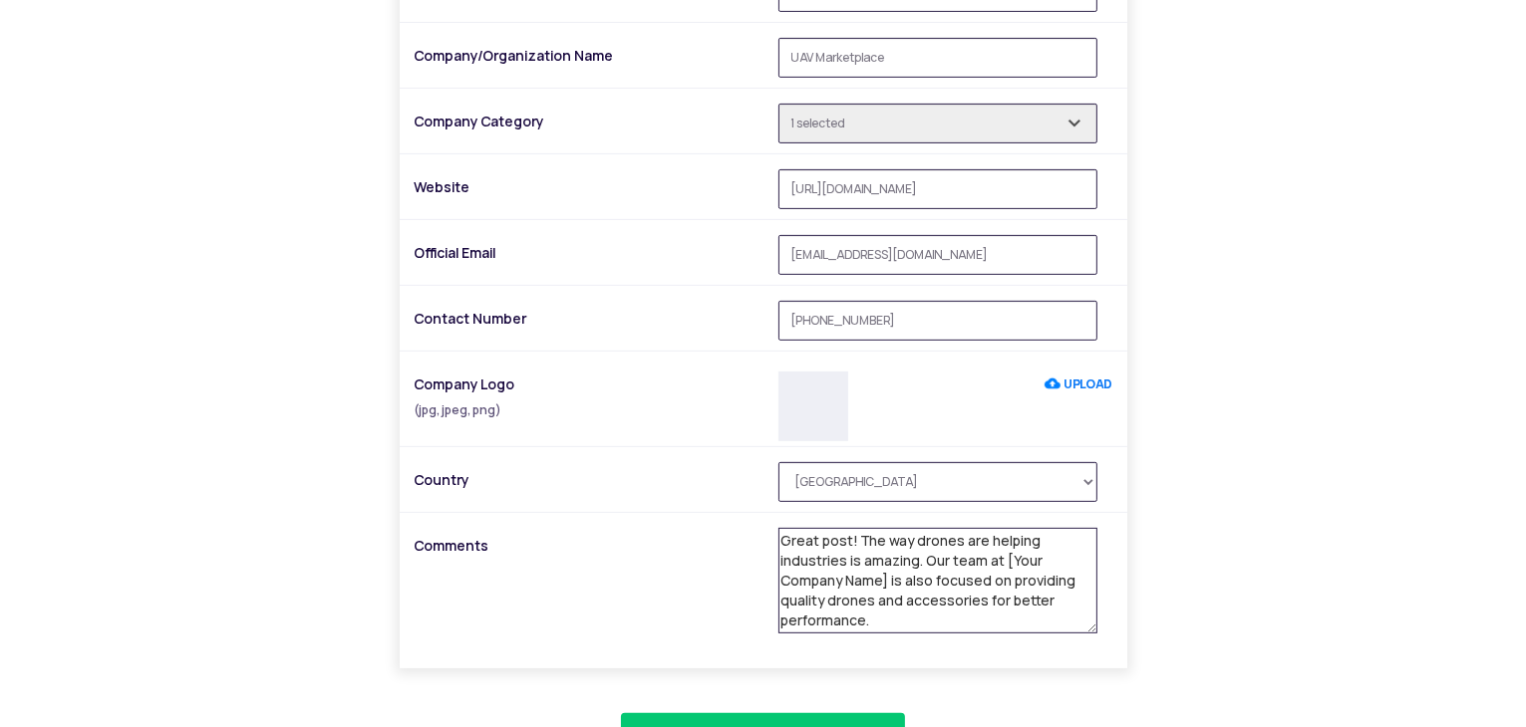
click at [887, 580] on textarea "Great post! The way drones are helping industries is amazing. Our team at [Your…" at bounding box center [937, 581] width 319 height 106
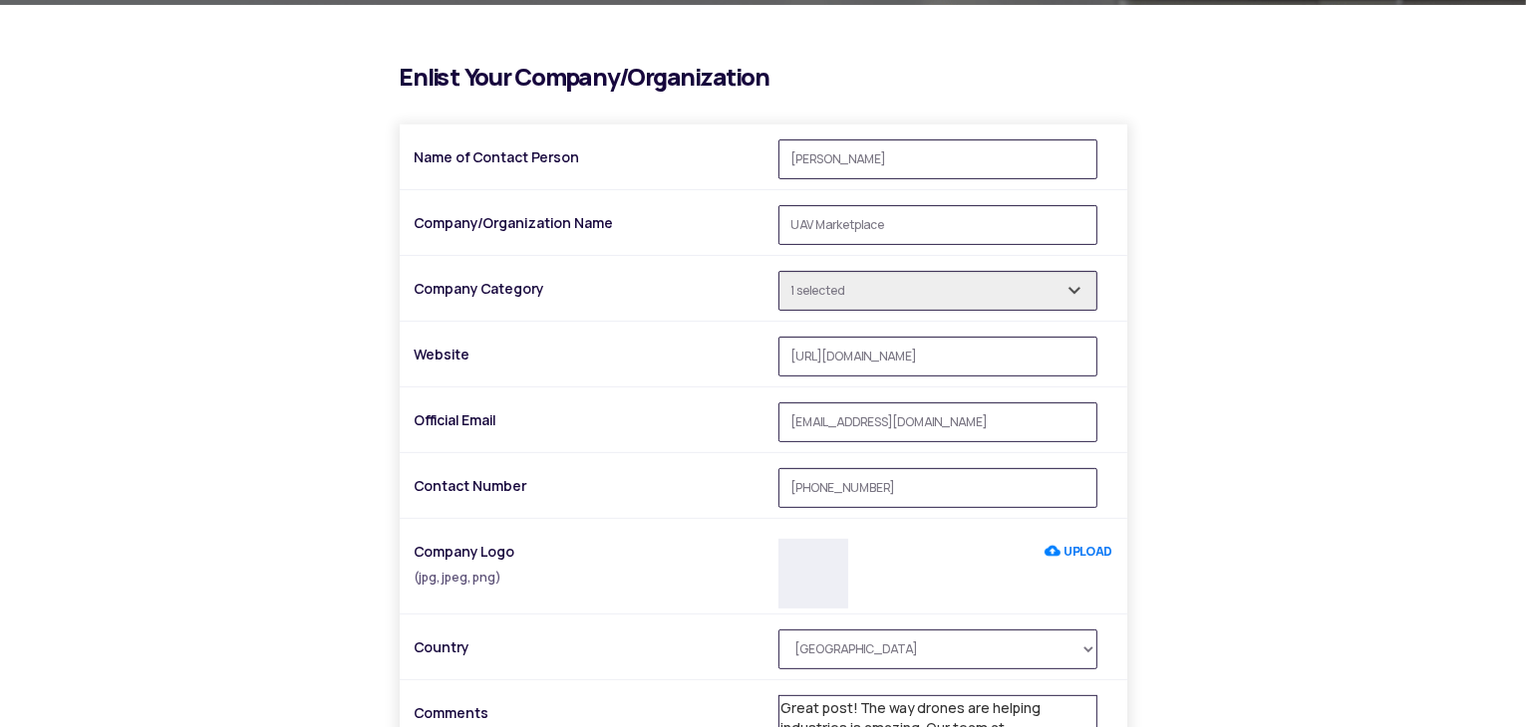
scroll to position [498, 0]
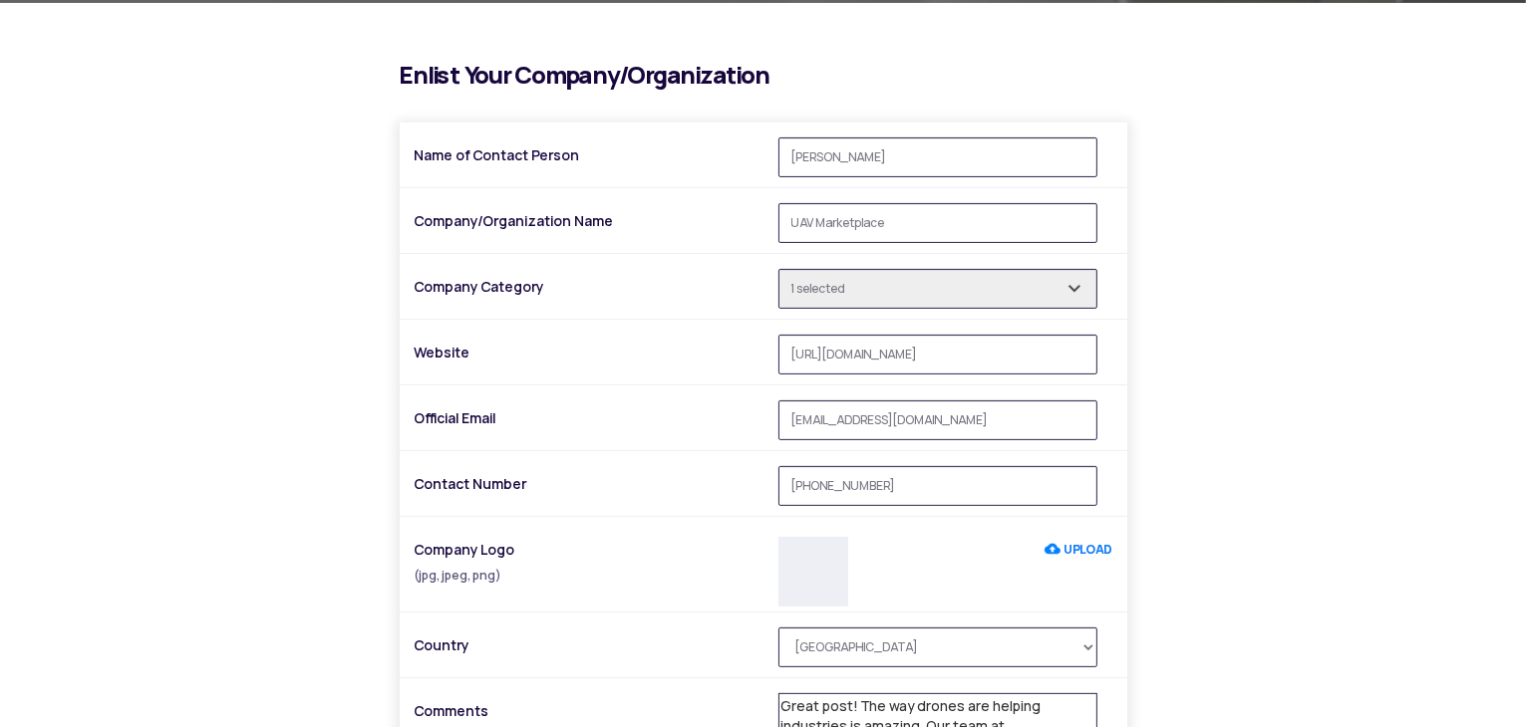
type textarea "Great post! The way drones are helping industries is amazing. Our team at UAV M…"
click at [1069, 553] on label "UPLOAD" at bounding box center [1078, 550] width 68 height 36
click at [1044, 553] on input "UPLOAD" at bounding box center [1044, 550] width 0 height 36
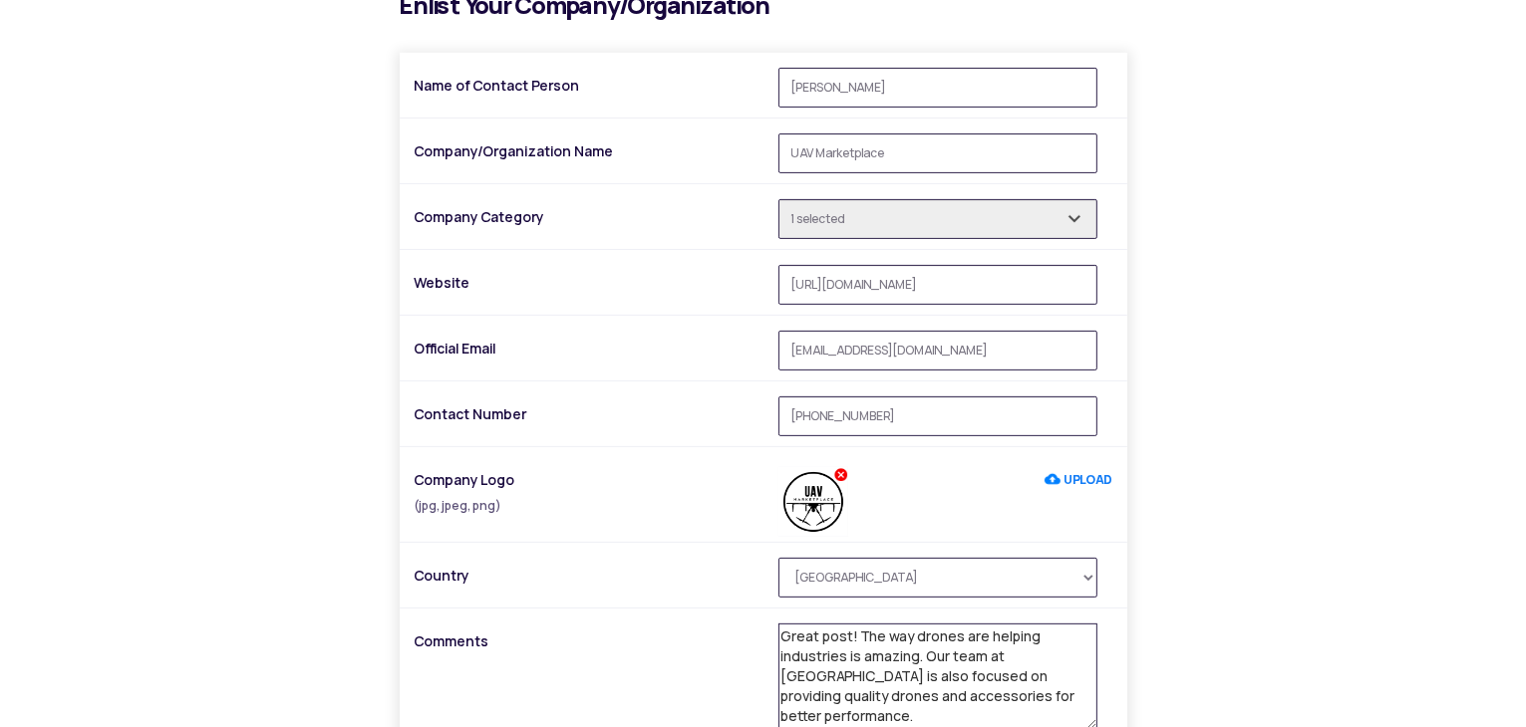
scroll to position [830, 0]
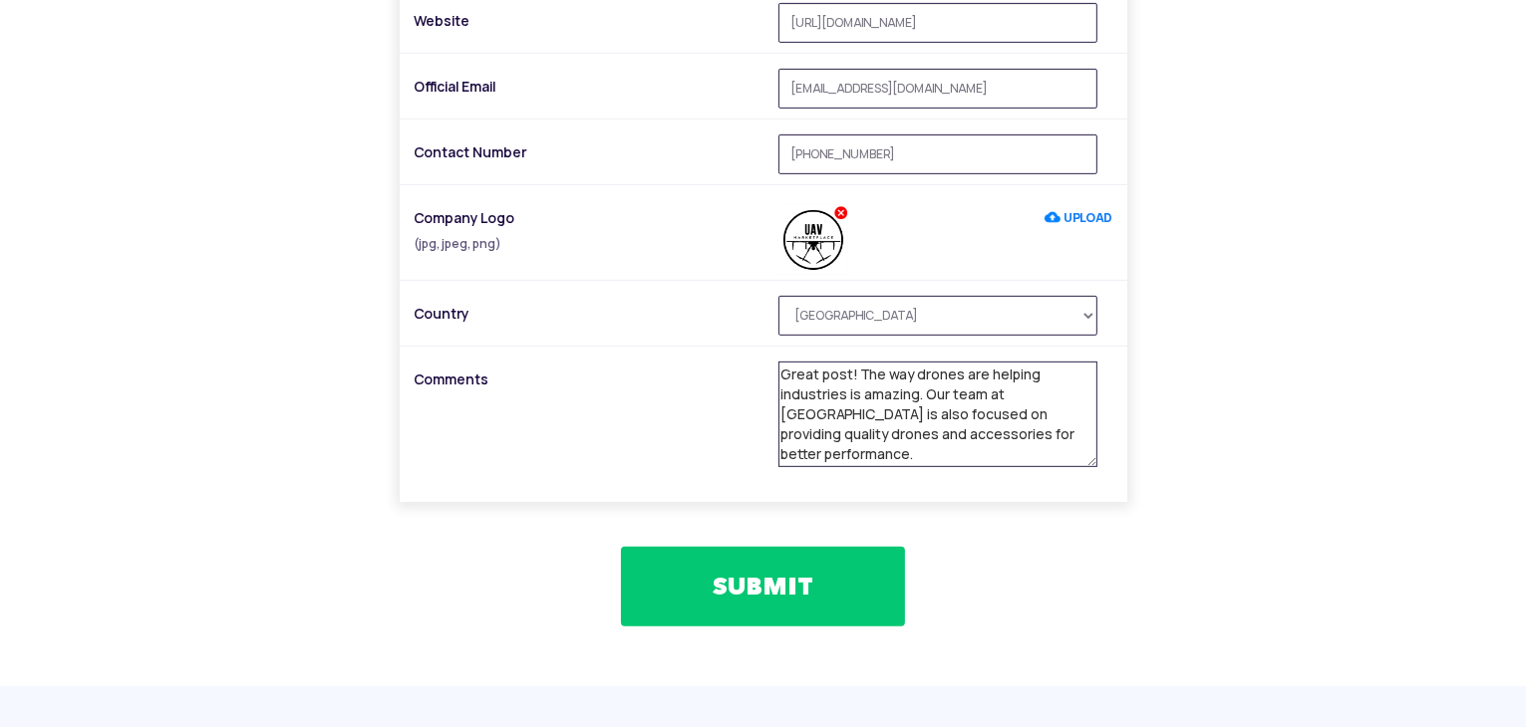
click at [851, 588] on button "SUBMIT" at bounding box center [763, 587] width 284 height 80
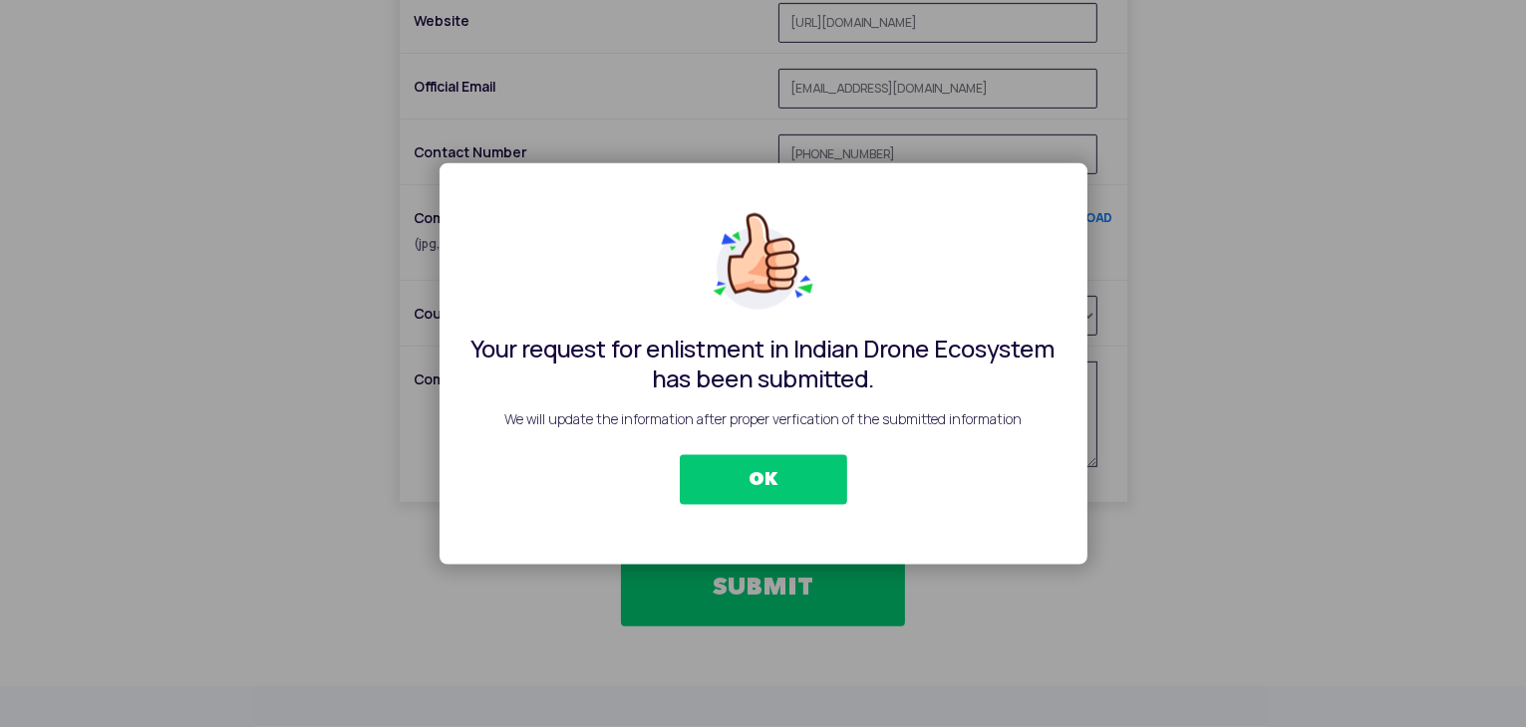
click at [769, 471] on button "OK" at bounding box center [763, 480] width 167 height 50
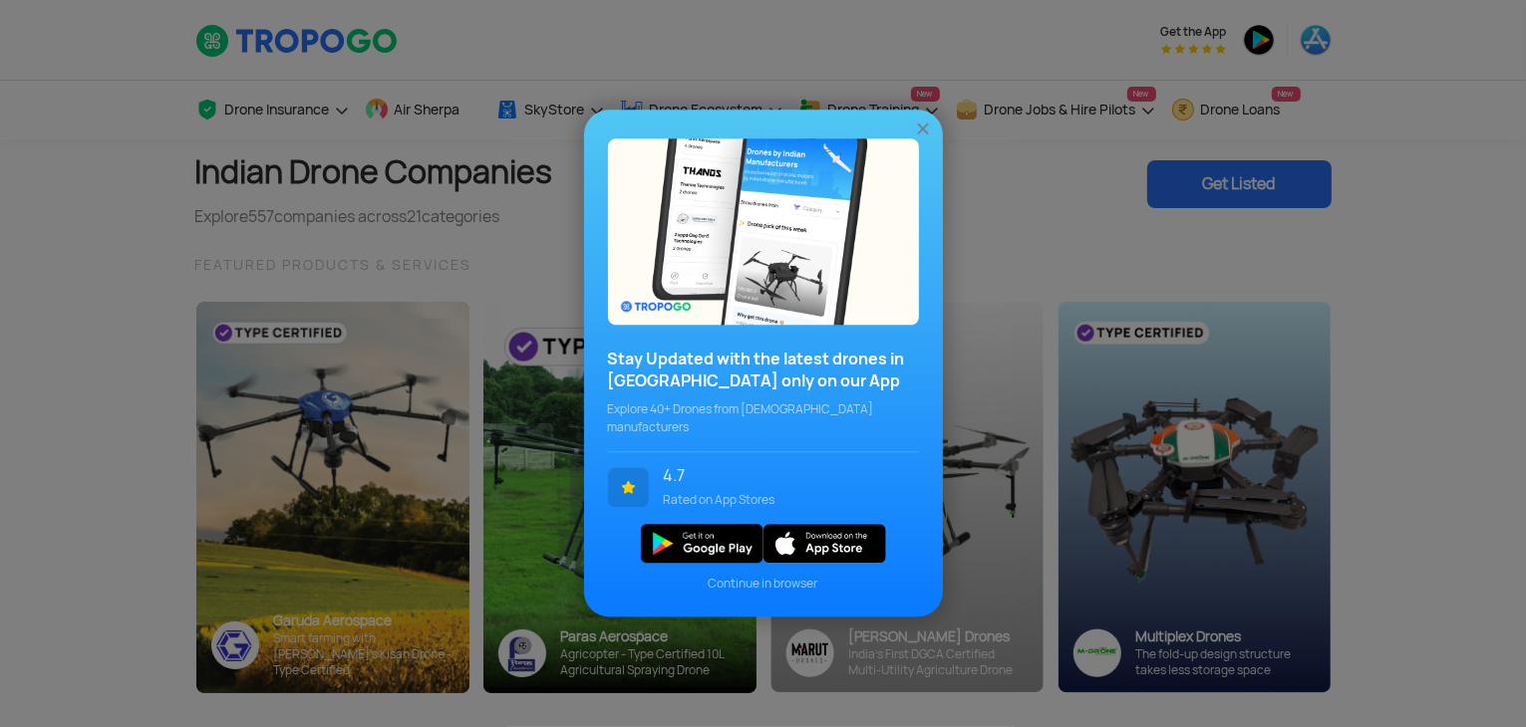
click at [921, 133] on img at bounding box center [923, 130] width 20 height 20
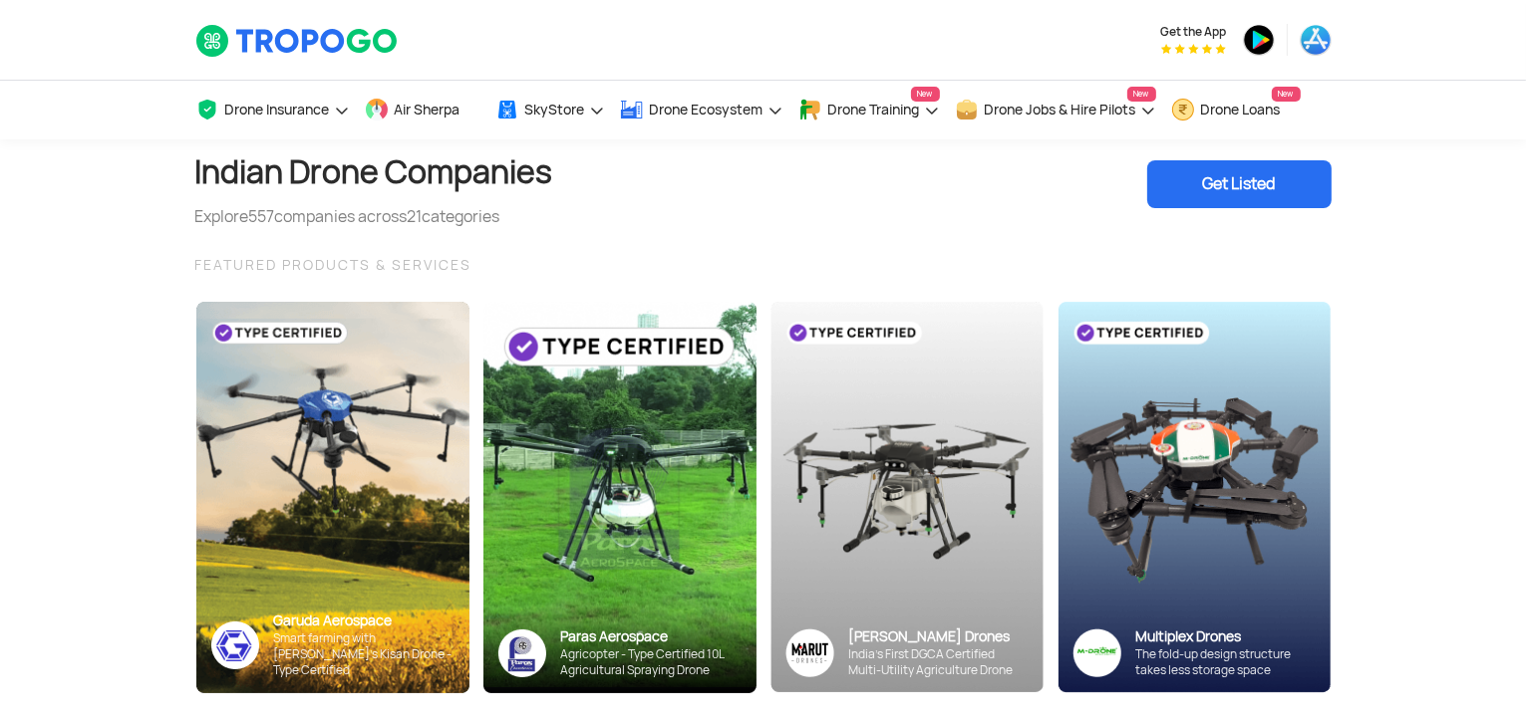
click at [111, 152] on section "Indian Drone Companies Explore 557 companies across 21 categories Get Listed FE…" at bounding box center [763, 452] width 1526 height 625
click at [36, 198] on section "Indian Drone Companies Explore 557 companies across 21 categories Get Listed FE…" at bounding box center [763, 452] width 1526 height 625
